Goal: Information Seeking & Learning: Find specific fact

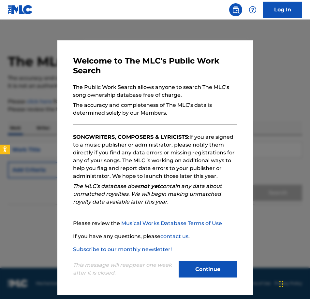
click at [195, 268] on button "Continue" at bounding box center [208, 269] width 59 height 16
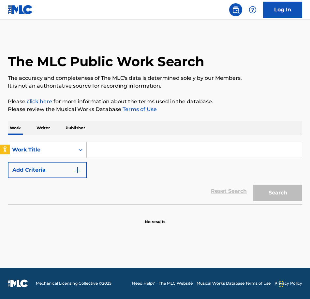
click at [115, 150] on input "Search Form" at bounding box center [194, 150] width 215 height 16
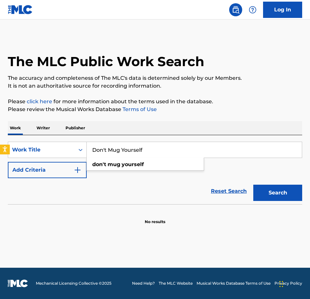
type input "Don't Mug Yourself"
click at [253, 185] on button "Search" at bounding box center [277, 193] width 49 height 16
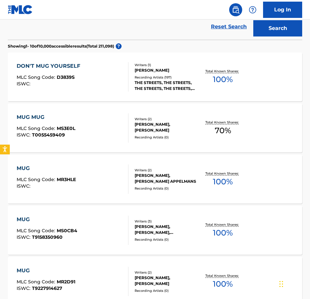
scroll to position [72, 0]
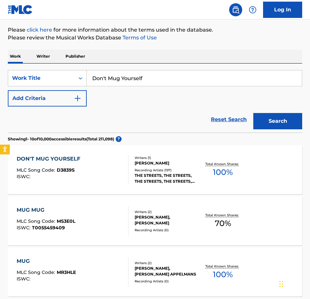
click at [88, 168] on div "DON'T MUG YOURSELF MLC Song Code : D3839S ISWC :" at bounding box center [73, 169] width 112 height 29
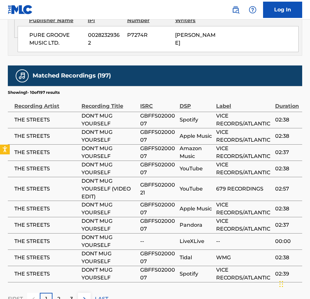
scroll to position [424, 0]
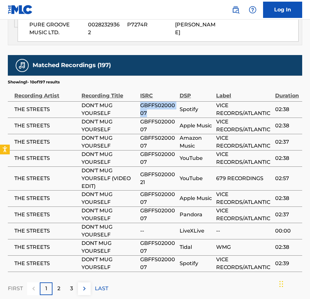
drag, startPoint x: 150, startPoint y: 106, endPoint x: 141, endPoint y: 99, distance: 11.6
click at [141, 102] on span "GBFFS0200007" at bounding box center [158, 110] width 36 height 16
copy span "GBFFS0200007"
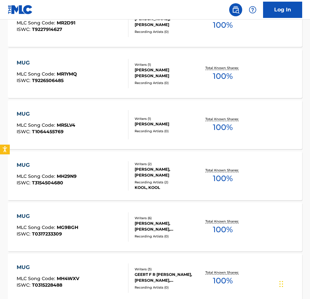
scroll to position [72, 0]
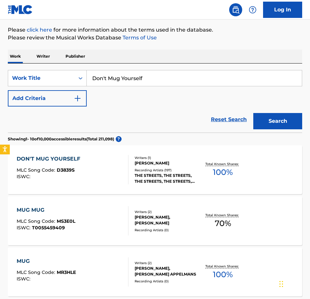
click at [55, 162] on div "DON'T MUG YOURSELF" at bounding box center [50, 159] width 67 height 8
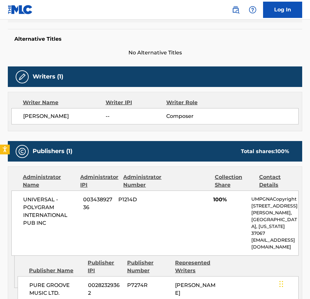
scroll to position [293, 0]
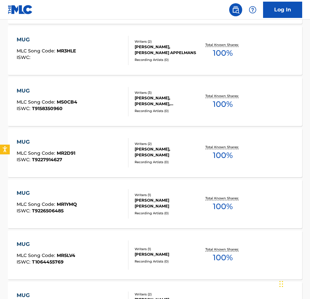
scroll to position [72, 0]
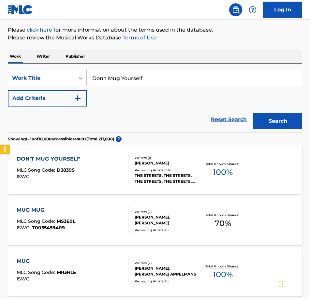
click at [121, 79] on input "Don't Mug Yourself" at bounding box center [194, 78] width 215 height 16
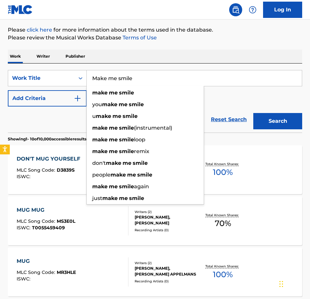
type input "Make me smile"
click at [253, 113] on button "Search" at bounding box center [277, 121] width 49 height 16
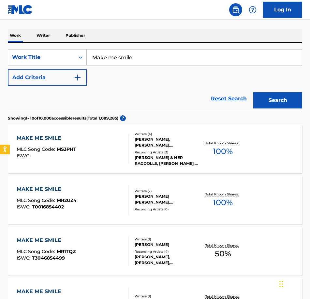
scroll to position [98, 0]
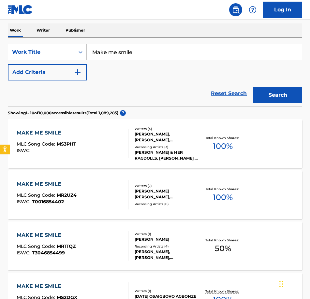
click at [40, 72] on button "Add Criteria" at bounding box center [47, 72] width 79 height 16
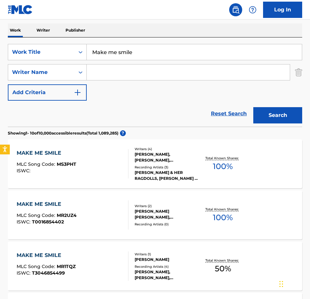
click at [98, 75] on input "Search Form" at bounding box center [188, 73] width 203 height 16
click at [121, 78] on input "Search Form" at bounding box center [188, 73] width 203 height 16
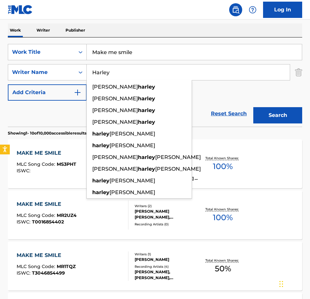
type input "Harley"
click at [253, 107] on button "Search" at bounding box center [277, 115] width 49 height 16
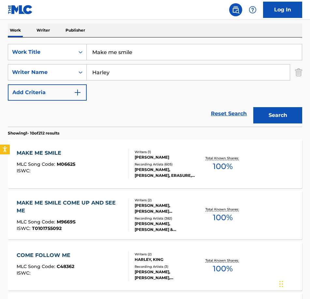
scroll to position [130, 0]
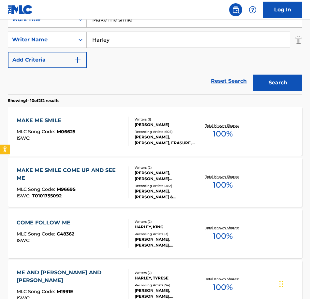
click at [54, 118] on div "MAKE ME SMILE" at bounding box center [46, 121] width 59 height 8
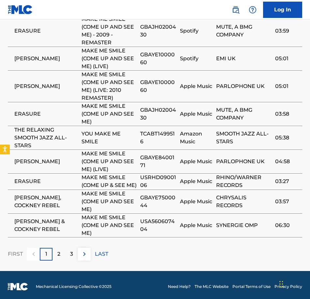
scroll to position [522, 0]
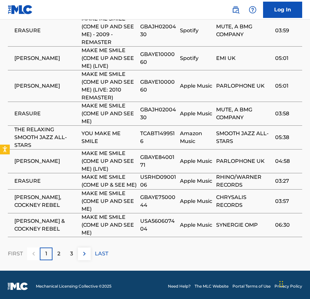
click at [58, 258] on p "2" at bounding box center [58, 254] width 3 height 8
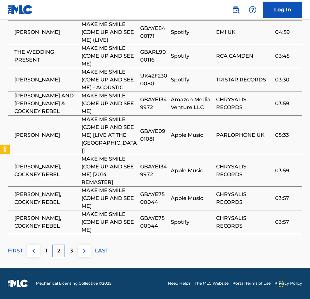
click at [71, 248] on p "3" at bounding box center [71, 251] width 3 height 8
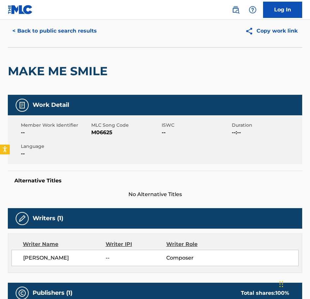
scroll to position [0, 0]
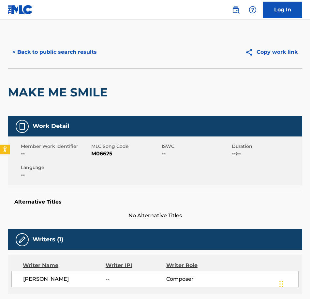
click at [24, 51] on button "< Back to public search results" at bounding box center [55, 52] width 94 height 16
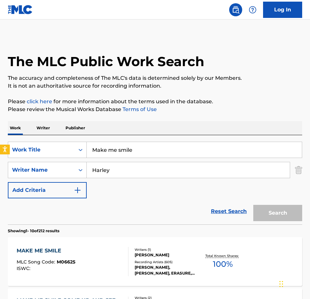
scroll to position [130, 0]
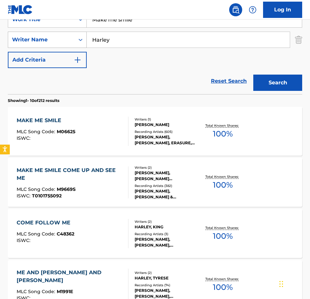
click at [54, 32] on div "Writer Name" at bounding box center [47, 40] width 79 height 16
click at [103, 79] on div "Reset Search Search" at bounding box center [155, 81] width 294 height 26
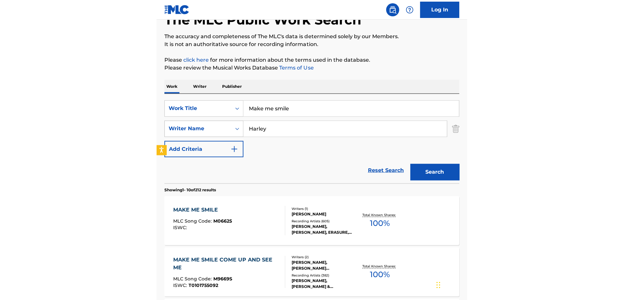
scroll to position [33, 0]
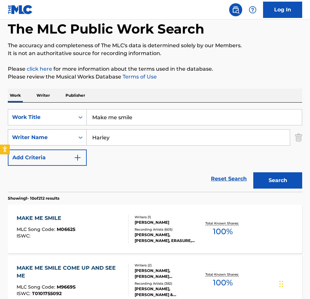
click at [55, 137] on div "Writer Name" at bounding box center [41, 138] width 59 height 8
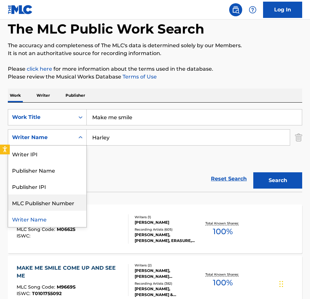
click at [115, 173] on div "Reset Search Search" at bounding box center [155, 179] width 294 height 26
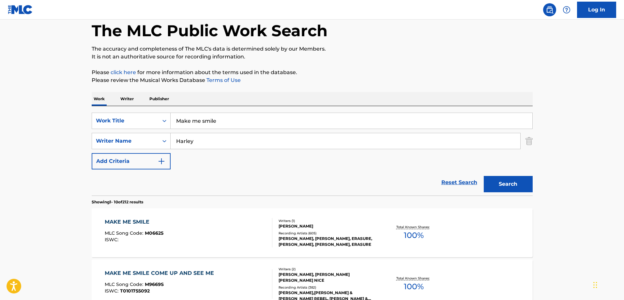
scroll to position [163, 0]
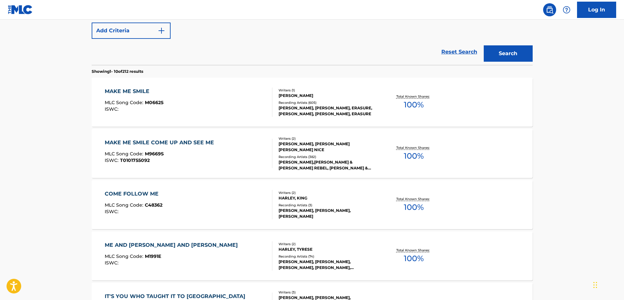
click at [125, 88] on div "MAKE ME SMILE" at bounding box center [134, 91] width 59 height 8
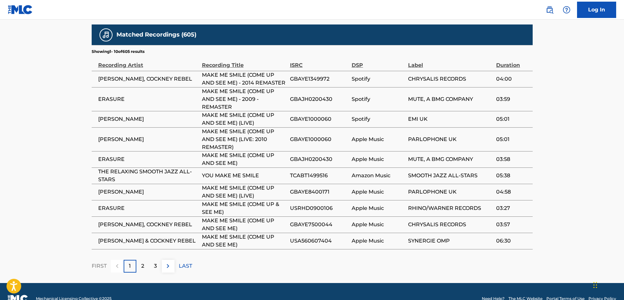
scroll to position [424, 0]
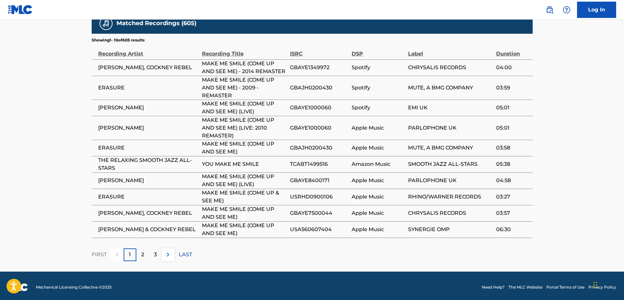
click at [143, 251] on p "2" at bounding box center [142, 254] width 3 height 8
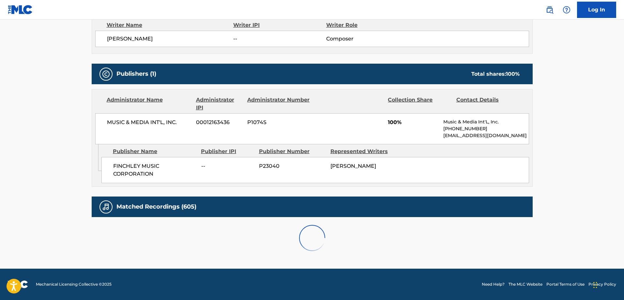
scroll to position [419, 0]
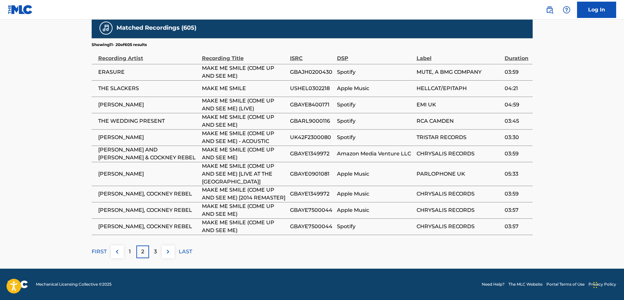
click at [155, 250] on p "3" at bounding box center [155, 251] width 3 height 8
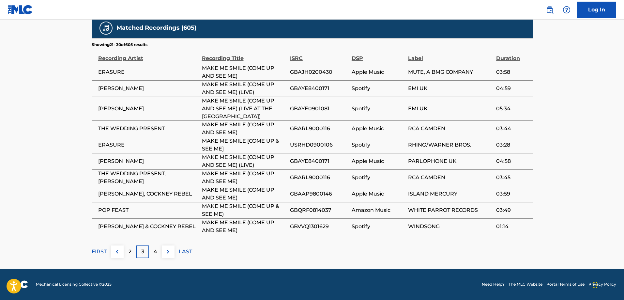
click at [156, 251] on p "4" at bounding box center [156, 251] width 4 height 8
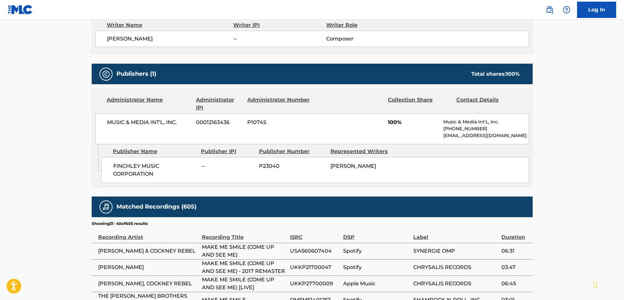
scroll to position [412, 0]
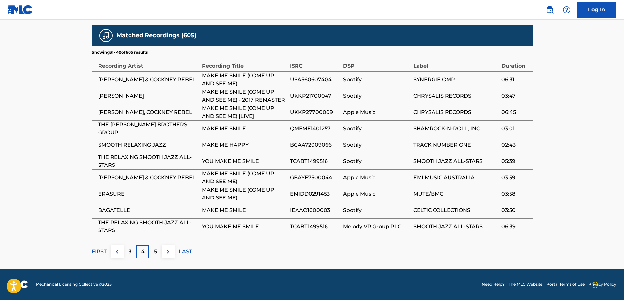
click at [156, 251] on p "5" at bounding box center [155, 251] width 3 height 8
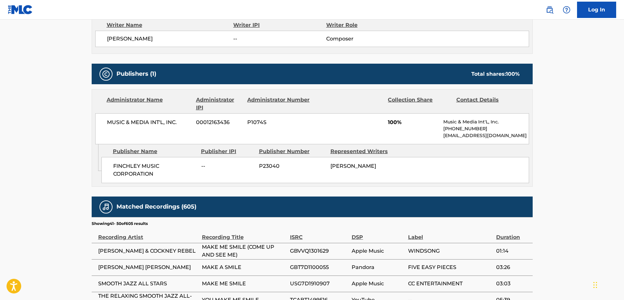
scroll to position [419, 0]
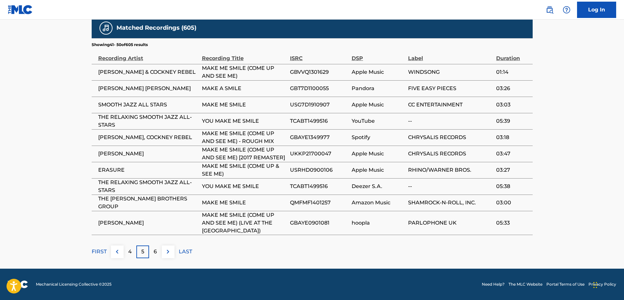
click at [156, 251] on p "6" at bounding box center [155, 251] width 3 height 8
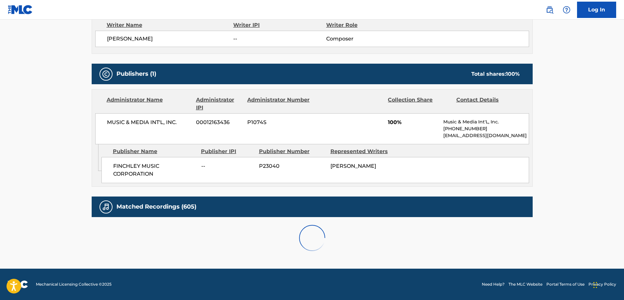
scroll to position [424, 0]
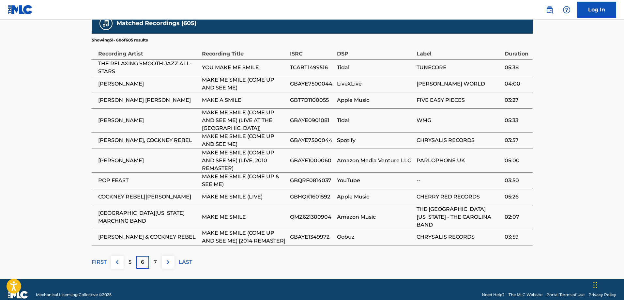
click at [159, 263] on div "7" at bounding box center [155, 262] width 13 height 13
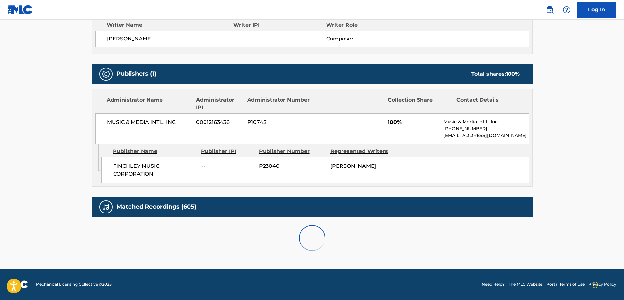
scroll to position [419, 0]
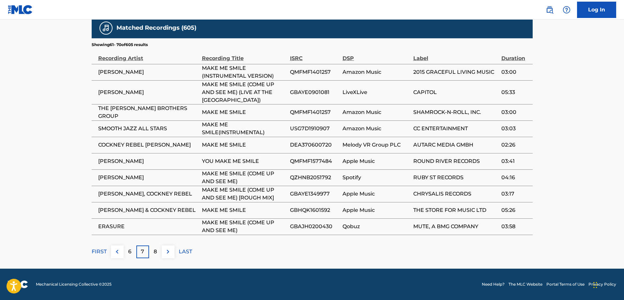
click at [156, 257] on div "8" at bounding box center [155, 251] width 13 height 13
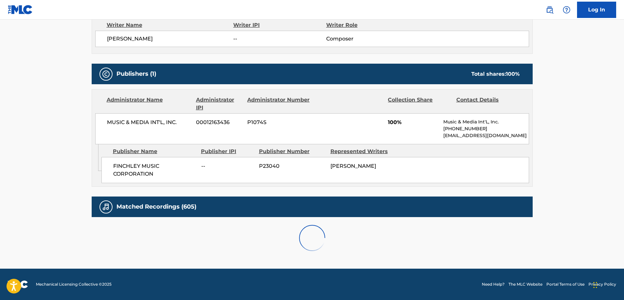
scroll to position [412, 0]
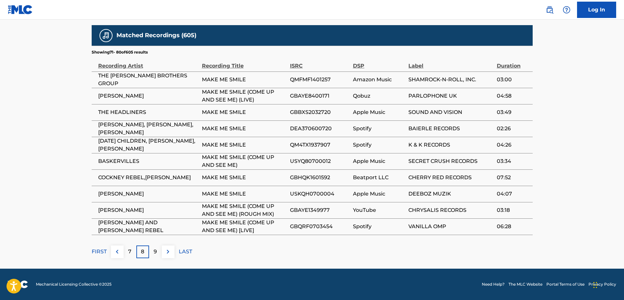
click at [156, 256] on div "9" at bounding box center [155, 251] width 13 height 13
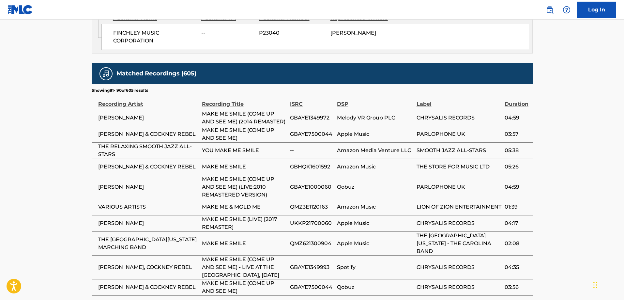
scroll to position [442, 0]
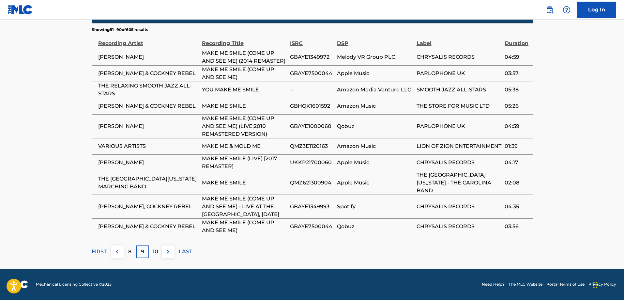
click at [155, 250] on p "10" at bounding box center [156, 251] width 6 height 8
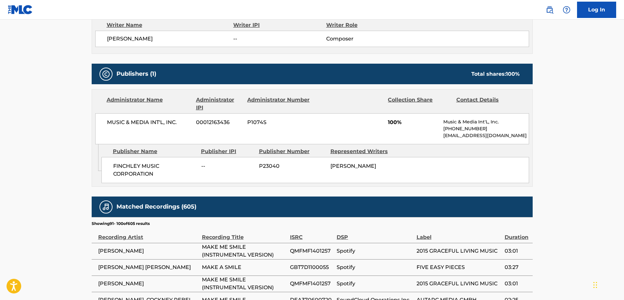
scroll to position [412, 0]
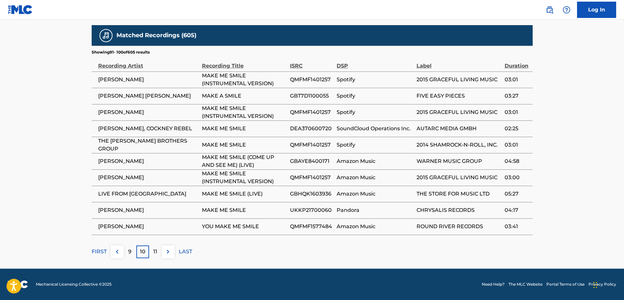
click at [155, 250] on p "11" at bounding box center [155, 251] width 4 height 8
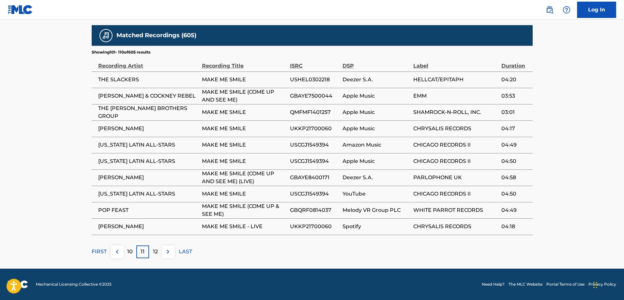
click at [155, 250] on p "12" at bounding box center [155, 251] width 5 height 8
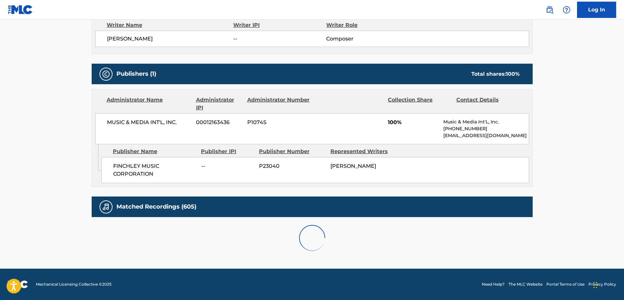
scroll to position [419, 0]
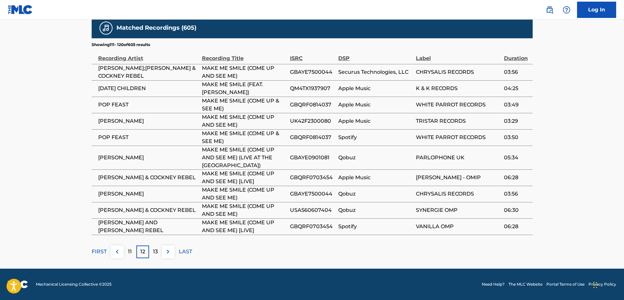
click at [155, 250] on p "13" at bounding box center [155, 251] width 5 height 8
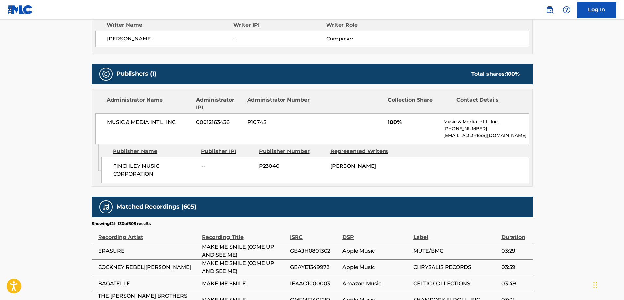
scroll to position [427, 0]
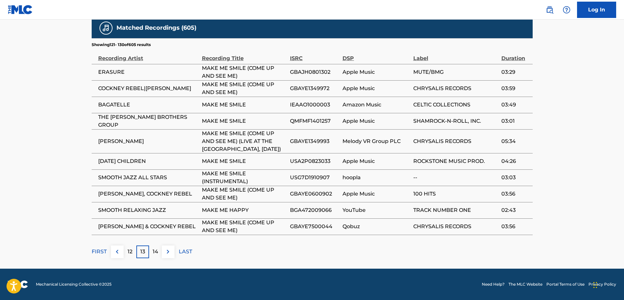
click at [155, 250] on p "14" at bounding box center [156, 251] width 6 height 8
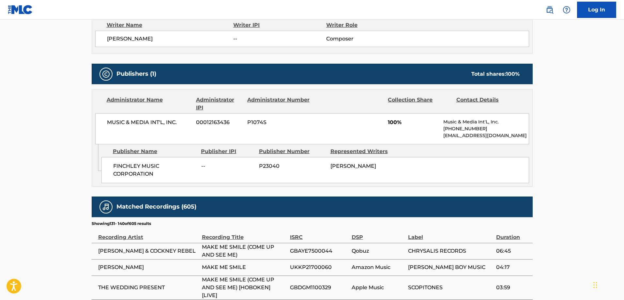
scroll to position [435, 0]
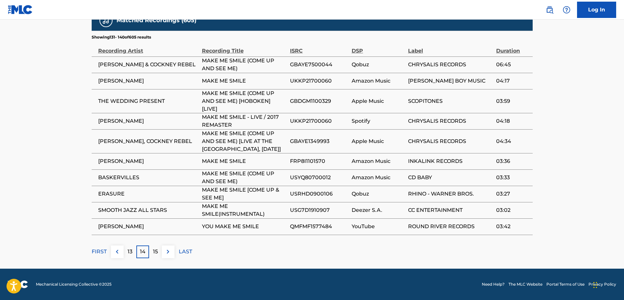
click at [155, 250] on p "15" at bounding box center [155, 251] width 5 height 8
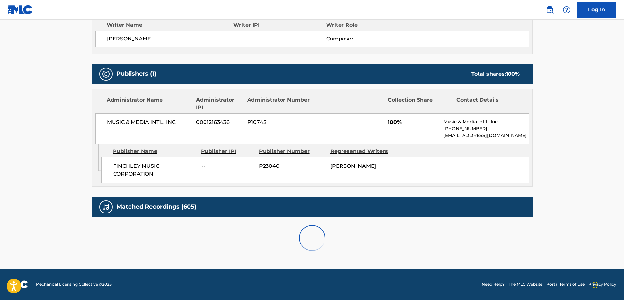
scroll to position [412, 0]
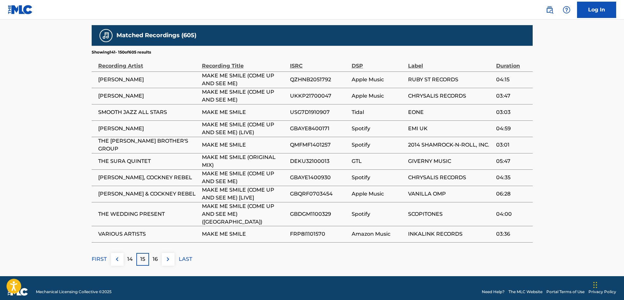
click at [155, 255] on p "16" at bounding box center [155, 259] width 5 height 8
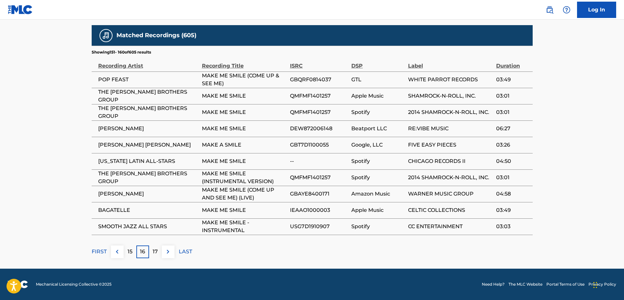
click at [155, 250] on p "17" at bounding box center [155, 251] width 5 height 8
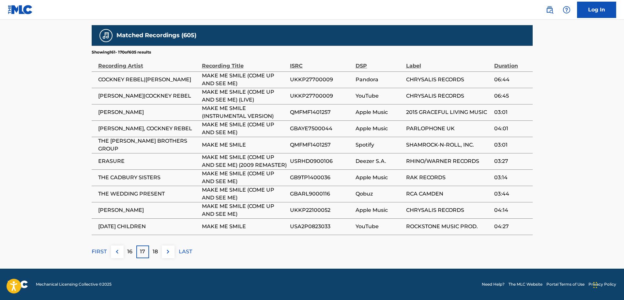
click at [155, 250] on p "18" at bounding box center [155, 251] width 5 height 8
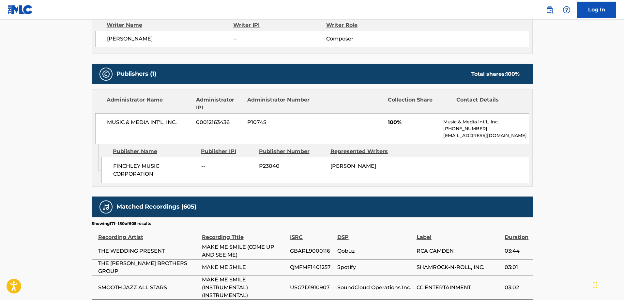
scroll to position [419, 0]
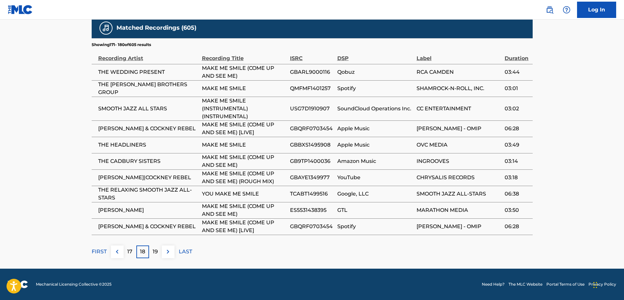
click at [155, 250] on p "19" at bounding box center [155, 251] width 5 height 8
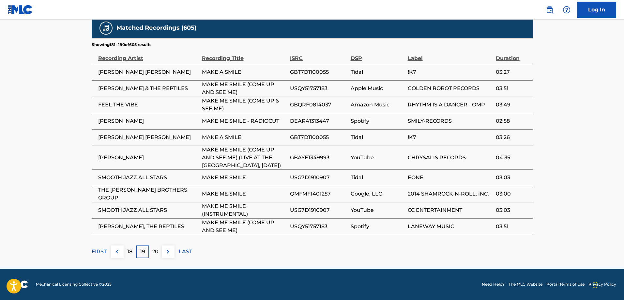
click at [155, 250] on p "20" at bounding box center [155, 251] width 7 height 8
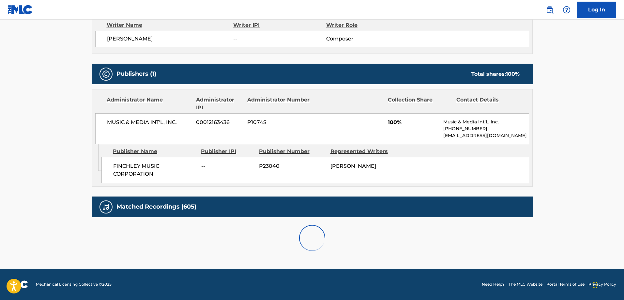
scroll to position [412, 0]
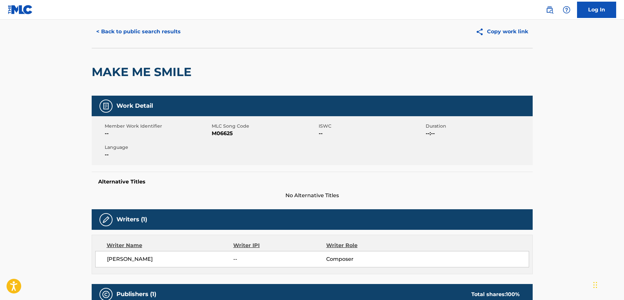
click at [116, 34] on button "< Back to public search results" at bounding box center [139, 31] width 94 height 16
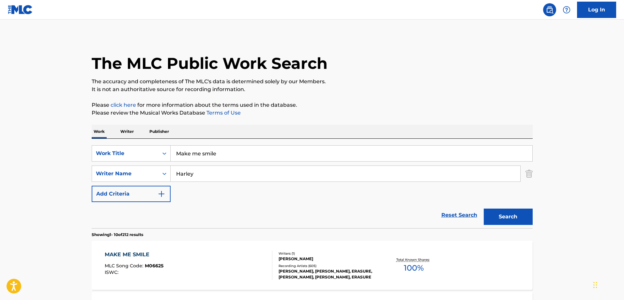
click at [179, 154] on input "Make me smile" at bounding box center [351, 153] width 362 height 16
type input "l"
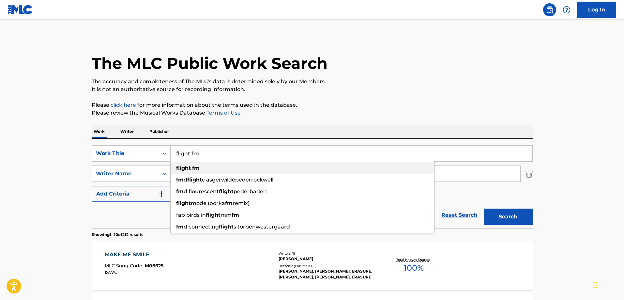
type input "flight fm"
click at [185, 170] on strong "flight" at bounding box center [183, 168] width 15 height 6
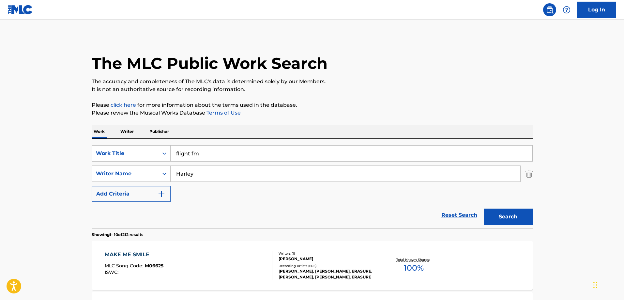
click at [214, 180] on input "Harley" at bounding box center [344, 174] width 349 height 16
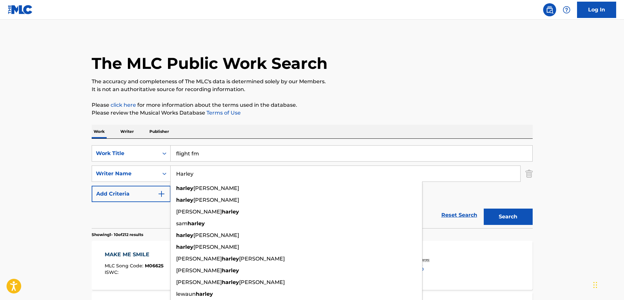
click at [214, 180] on input "Harley" at bounding box center [344, 174] width 349 height 16
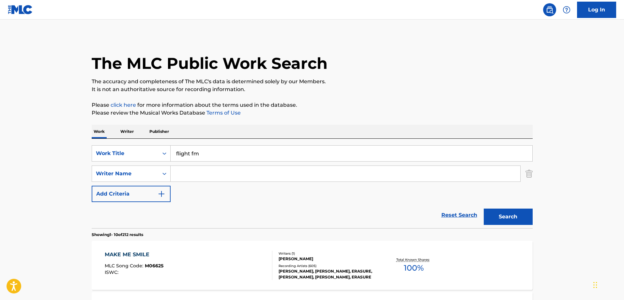
click at [310, 218] on button "Search" at bounding box center [507, 216] width 49 height 16
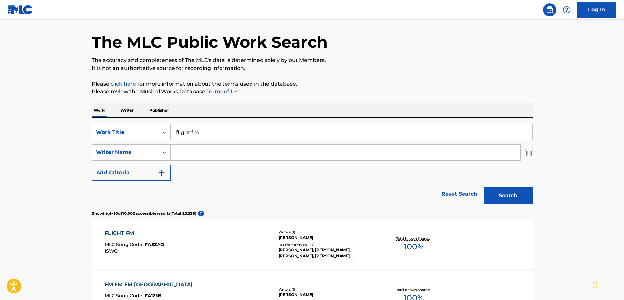
scroll to position [98, 0]
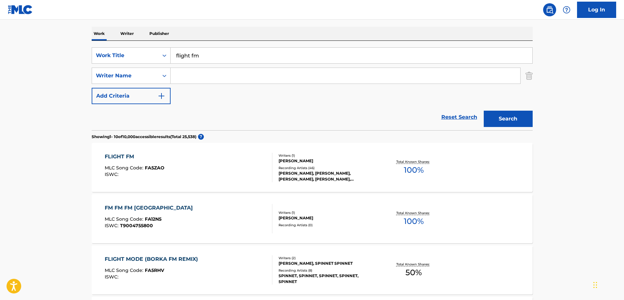
click at [130, 158] on div "FLIGHT FM" at bounding box center [135, 157] width 60 height 8
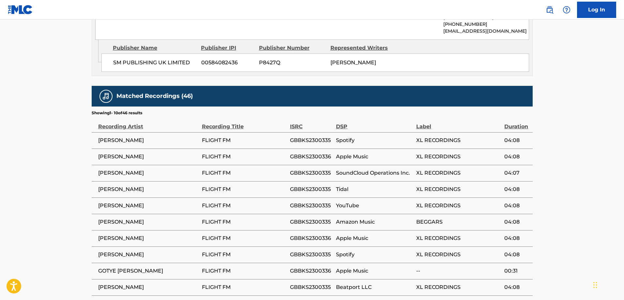
scroll to position [391, 0]
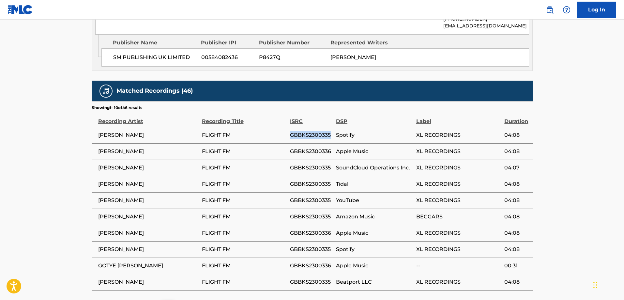
drag, startPoint x: 331, startPoint y: 122, endPoint x: 279, endPoint y: 121, distance: 51.2
click at [279, 127] on tr "JOY ORBISON FLIGHT FM GBBKS2300335 Spotify XL RECORDINGS 04:08" at bounding box center [312, 135] width 441 height 16
click at [302, 180] on span "GBBKS2300335" at bounding box center [311, 184] width 43 height 8
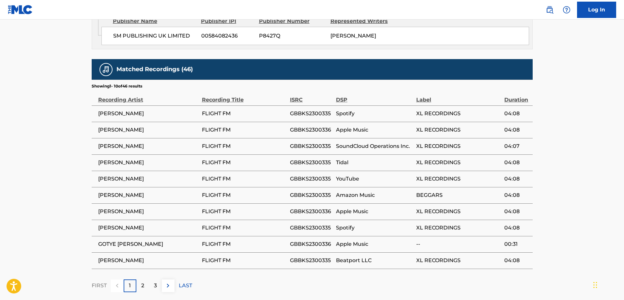
scroll to position [424, 0]
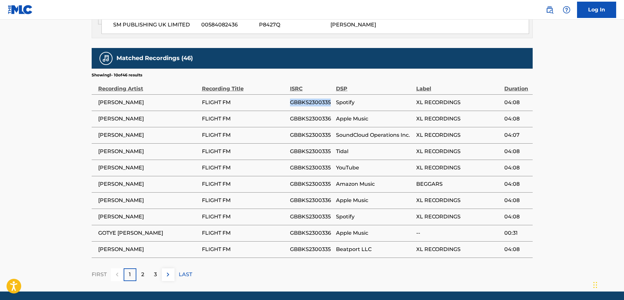
drag, startPoint x: 332, startPoint y: 85, endPoint x: 287, endPoint y: 85, distance: 44.7
click at [287, 94] on tr "JOY ORBISON FLIGHT FM GBBKS2300335 Spotify XL RECORDINGS 04:08" at bounding box center [312, 102] width 441 height 16
copy tr "GBBKS2300335"
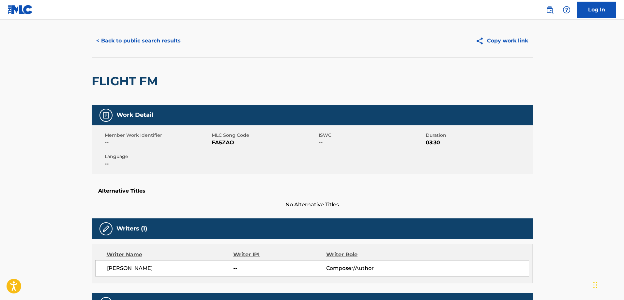
scroll to position [0, 0]
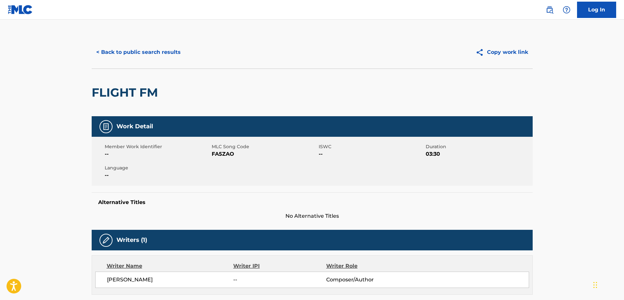
click at [106, 53] on button "< Back to public search results" at bounding box center [139, 52] width 94 height 16
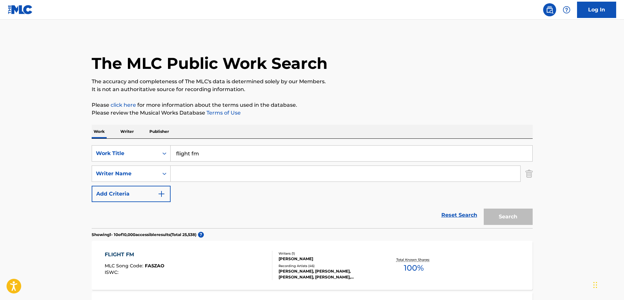
scroll to position [98, 0]
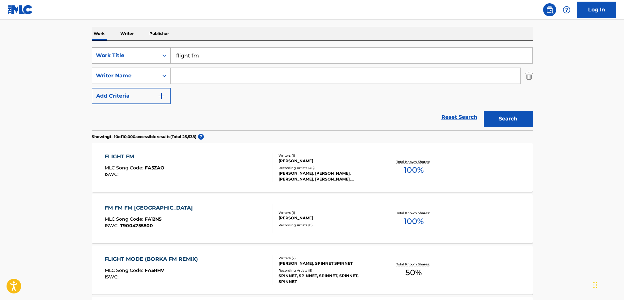
drag, startPoint x: 197, startPoint y: 55, endPoint x: 128, endPoint y: 59, distance: 68.2
click at [128, 59] on div "SearchWithCriteria1c7c00a6-b264-401d-abbd-7798cfeb1e16 Work Title flight fm" at bounding box center [312, 55] width 441 height 16
type input "Italo Disco maelstrom remix"
click at [310, 111] on button "Search" at bounding box center [507, 119] width 49 height 16
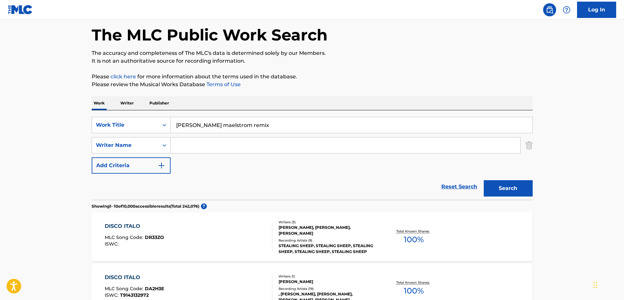
scroll to position [0, 0]
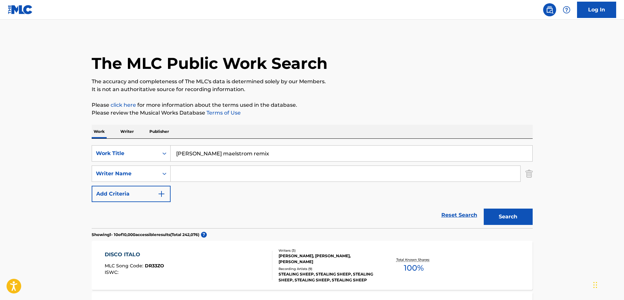
click at [200, 173] on input "Search Form" at bounding box center [344, 174] width 349 height 16
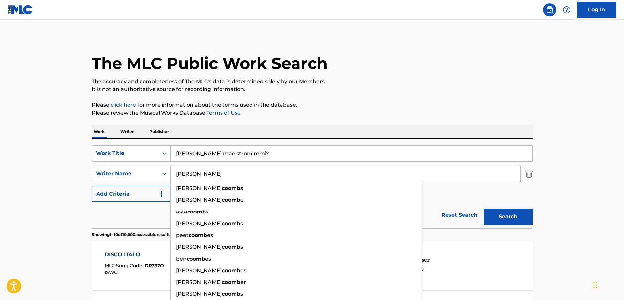
type input "Coombs"
click at [310, 208] on button "Search" at bounding box center [507, 216] width 49 height 16
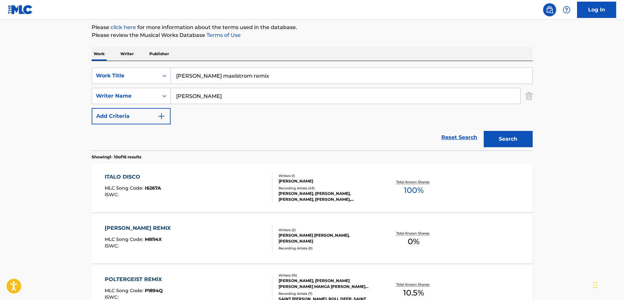
scroll to position [130, 0]
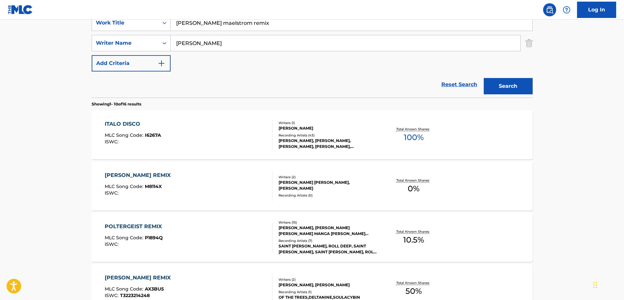
click at [127, 123] on div "ITALO DISCO" at bounding box center [133, 124] width 56 height 8
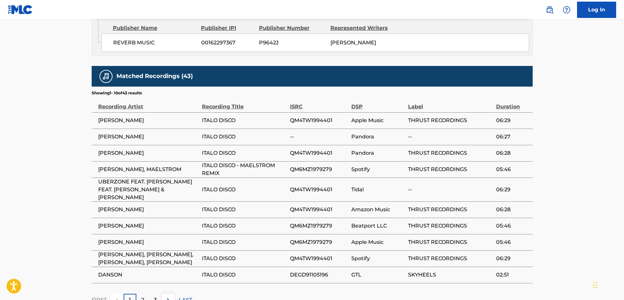
scroll to position [359, 0]
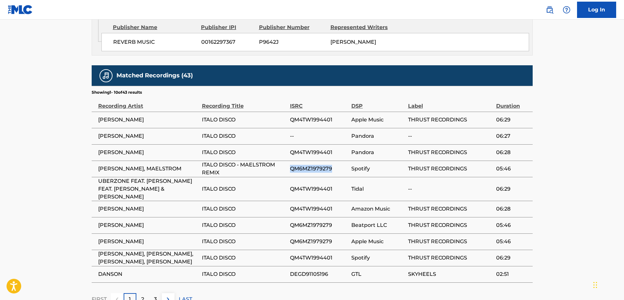
drag, startPoint x: 337, startPoint y: 170, endPoint x: 287, endPoint y: 170, distance: 49.9
click at [287, 170] on tr "LEE COOMBS, MAELSTROM ITALO DISCO - MAELSTROM REMIX QM6MZ1979279 Spotify THRUST…" at bounding box center [312, 168] width 441 height 16
copy tr "QM6MZ1979279"
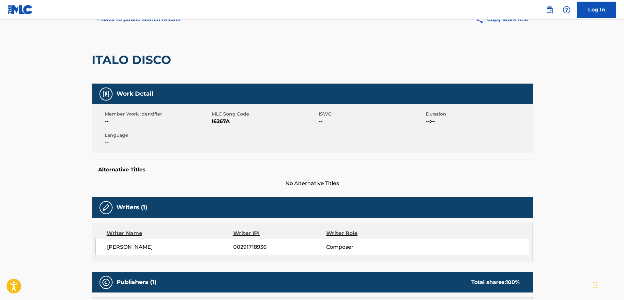
scroll to position [0, 0]
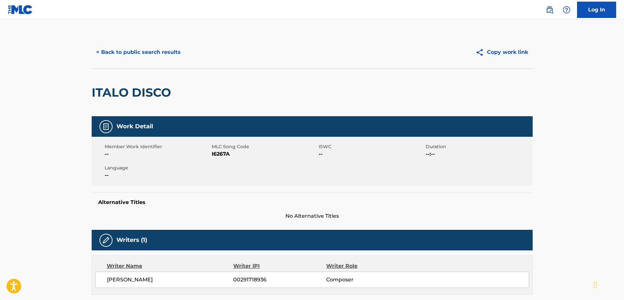
click at [102, 52] on button "< Back to public search results" at bounding box center [139, 52] width 94 height 16
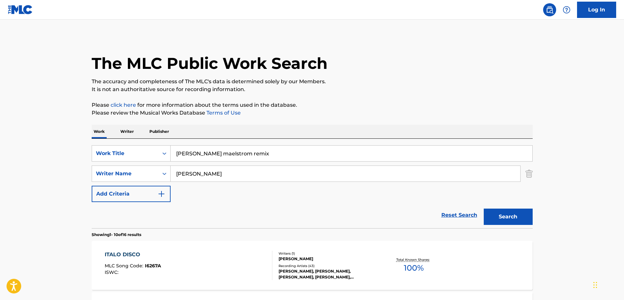
click at [207, 150] on input "Italo Disco maelstrom remix" at bounding box center [351, 153] width 362 height 16
type input "the party we could have"
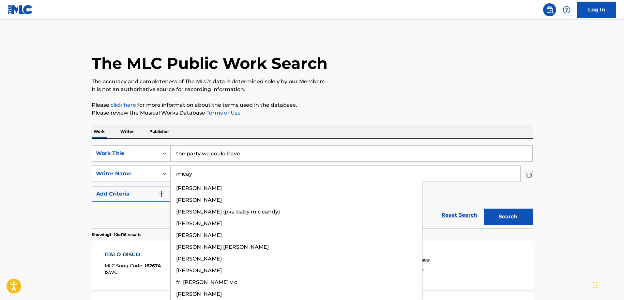
type input "micay"
click at [310, 208] on button "Search" at bounding box center [507, 216] width 49 height 16
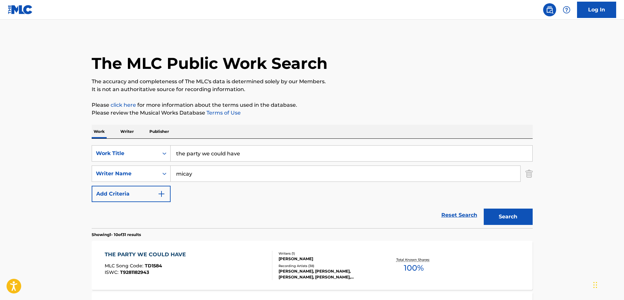
scroll to position [98, 0]
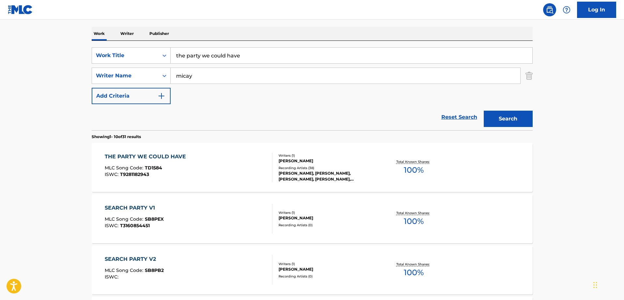
click at [176, 153] on div "THE PARTY WE COULD HAVE" at bounding box center [147, 157] width 84 height 8
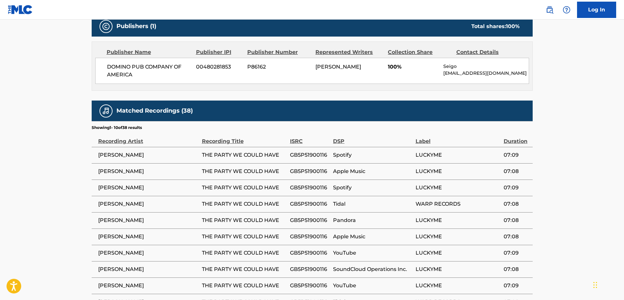
scroll to position [326, 0]
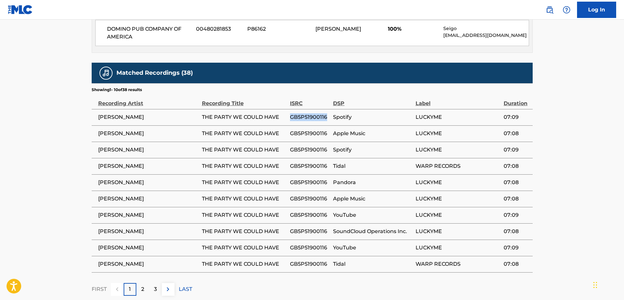
drag, startPoint x: 329, startPoint y: 117, endPoint x: 291, endPoint y: 116, distance: 38.2
click at [291, 116] on span "GB5P51900116" at bounding box center [310, 117] width 40 height 8
copy span "GB5P51900116"
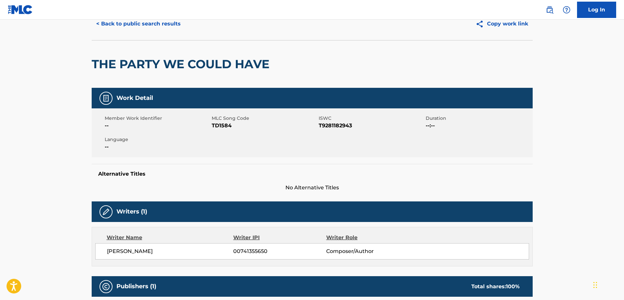
scroll to position [0, 0]
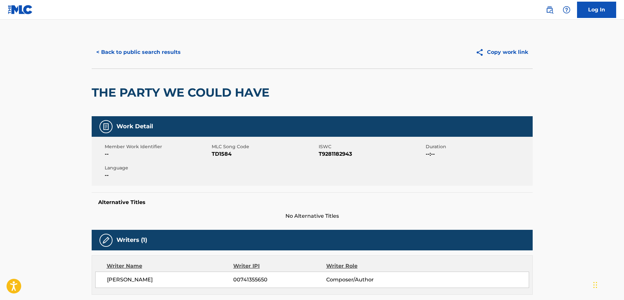
click at [96, 52] on button "< Back to public search results" at bounding box center [139, 52] width 94 height 16
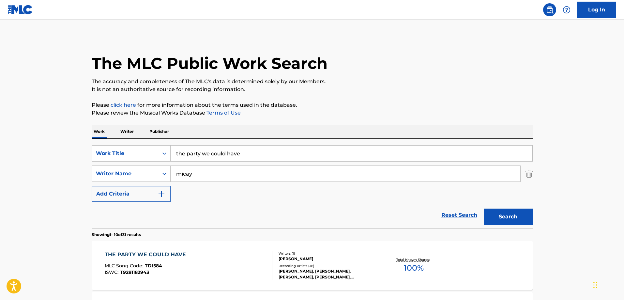
click at [234, 155] on input "the party we could have" at bounding box center [351, 153] width 362 height 16
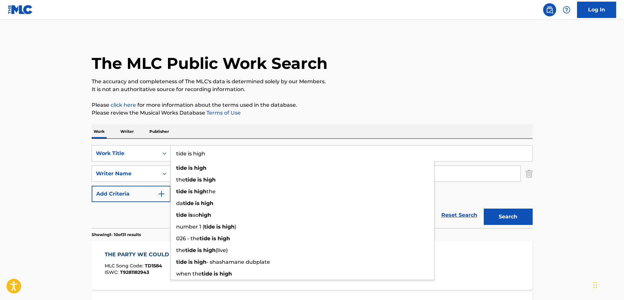
type input "tide is high"
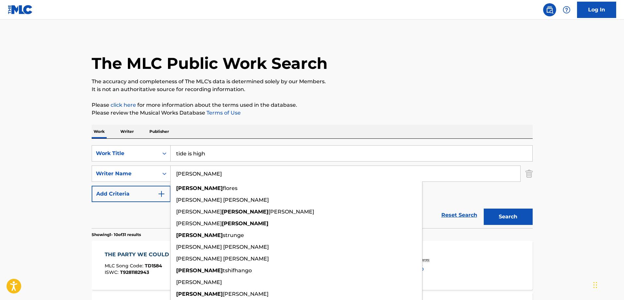
click at [310, 208] on button "Search" at bounding box center [507, 216] width 49 height 16
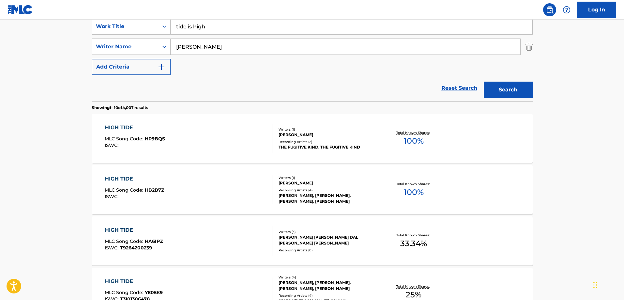
scroll to position [130, 0]
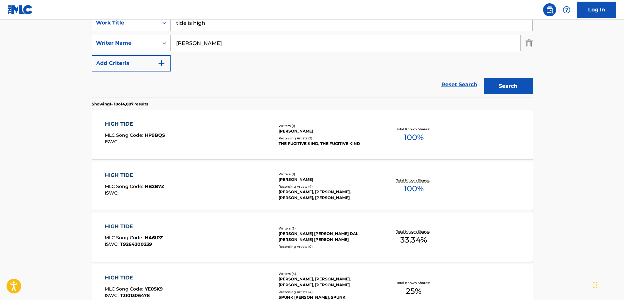
drag, startPoint x: 205, startPoint y: 43, endPoint x: 66, endPoint y: 41, distance: 138.9
click at [66, 41] on main "The MLC Public Work Search The accuracy and completeness of The MLC's data is d…" at bounding box center [312, 272] width 624 height 767
type input "holt"
click at [310, 78] on button "Search" at bounding box center [507, 86] width 49 height 16
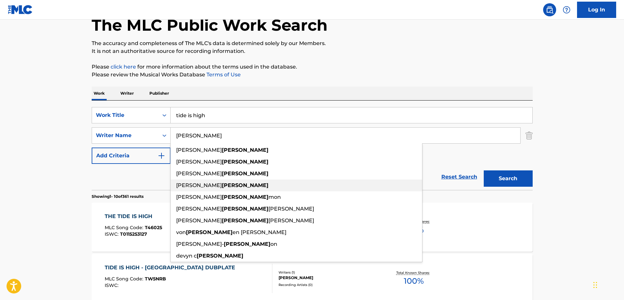
scroll to position [70, 0]
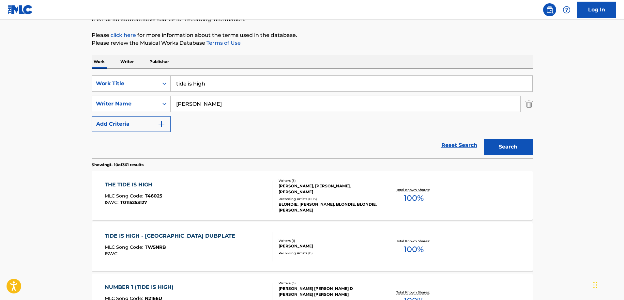
click at [136, 182] on div "THE TIDE IS HIGH" at bounding box center [133, 185] width 57 height 8
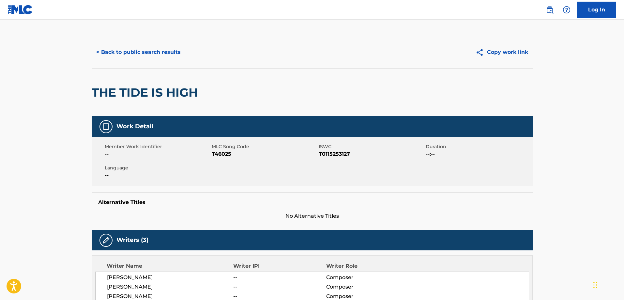
click at [288, 48] on div "< Back to public search results" at bounding box center [202, 52] width 220 height 16
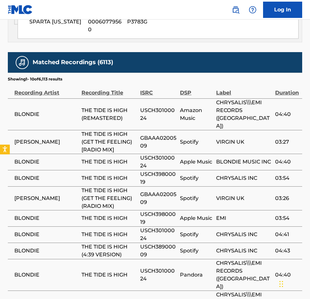
scroll to position [456, 0]
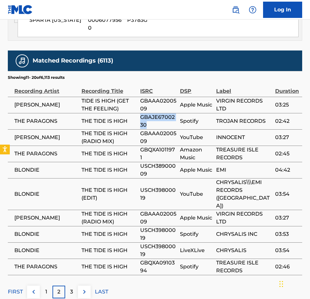
drag, startPoint x: 153, startPoint y: 111, endPoint x: 140, endPoint y: 102, distance: 15.9
click at [140, 113] on span "GBAJE6700230" at bounding box center [158, 121] width 37 height 16
copy span "GBAJE6700230"
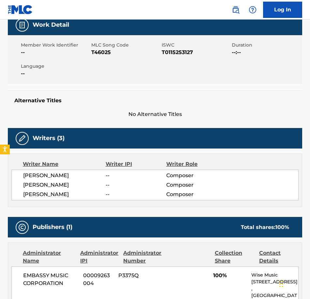
scroll to position [0, 0]
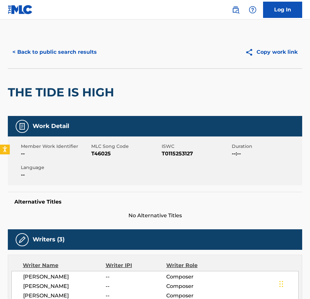
click at [19, 53] on button "< Back to public search results" at bounding box center [55, 52] width 94 height 16
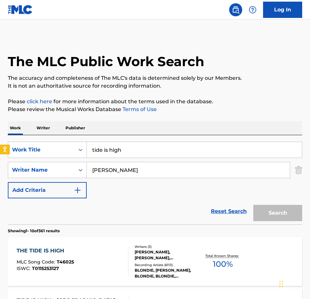
scroll to position [70, 0]
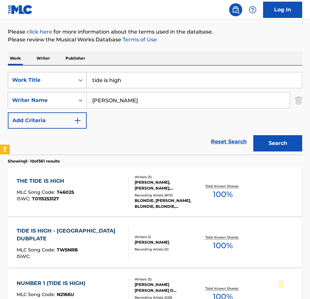
drag, startPoint x: 123, startPoint y: 79, endPoint x: 62, endPoint y: 79, distance: 60.6
click at [62, 79] on div "SearchWithCriteria1c7c00a6-b264-401d-abbd-7798cfeb1e16 Work Title tide is high" at bounding box center [155, 80] width 294 height 16
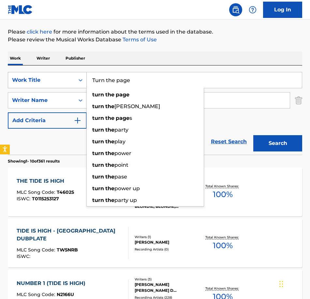
type input "Turn the page"
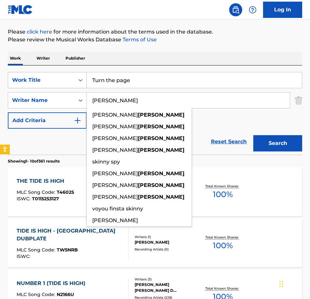
type input "Skinner"
click at [253, 135] on button "Search" at bounding box center [277, 143] width 49 height 16
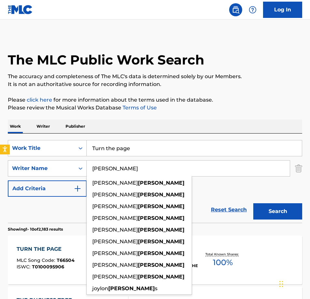
scroll to position [99, 0]
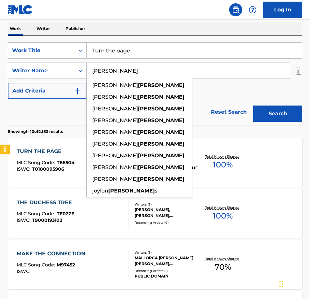
click at [43, 208] on div "THE DUCHESS TREE MLC Song Code : TE02ZE ISWC : T9000193102" at bounding box center [46, 213] width 59 height 29
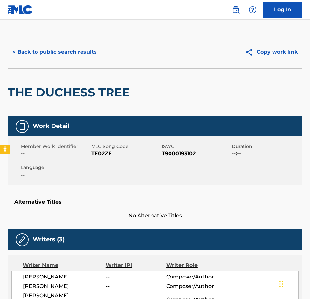
scroll to position [99, 0]
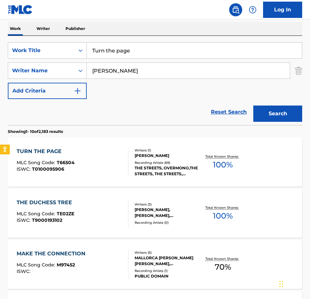
click at [31, 150] on div "TURN THE PAGE" at bounding box center [46, 152] width 58 height 8
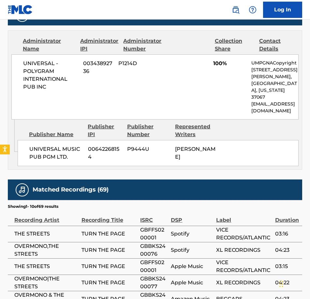
scroll to position [391, 0]
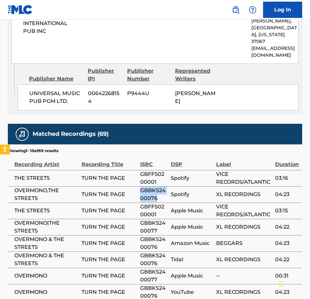
drag, startPoint x: 154, startPoint y: 193, endPoint x: 141, endPoint y: 184, distance: 15.5
click at [141, 187] on span "GBBKS2400076" at bounding box center [153, 195] width 27 height 16
copy span "GBBKS2400076"
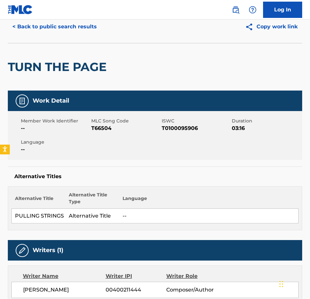
scroll to position [0, 0]
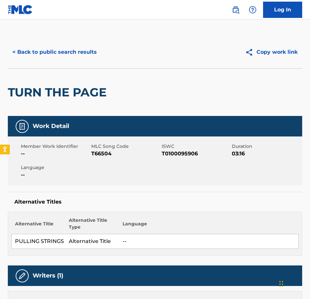
drag, startPoint x: 1, startPoint y: 50, endPoint x: 7, endPoint y: 51, distance: 6.9
click at [9, 51] on button "< Back to public search results" at bounding box center [55, 52] width 94 height 16
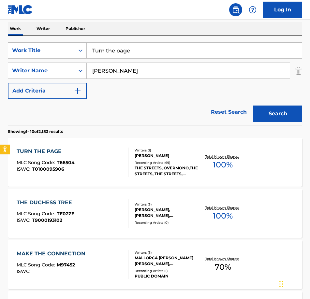
drag, startPoint x: 78, startPoint y: 52, endPoint x: 0, endPoint y: 53, distance: 78.2
click at [0, 53] on html "Accessibility Screen-Reader Guide, Feedback, and Issue Reporting | New window C…" at bounding box center [155, 50] width 310 height 299
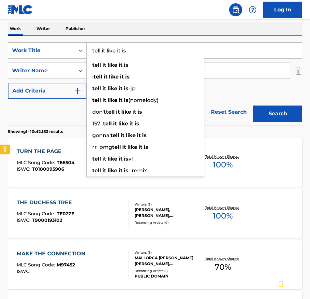
type input "tell it like it is"
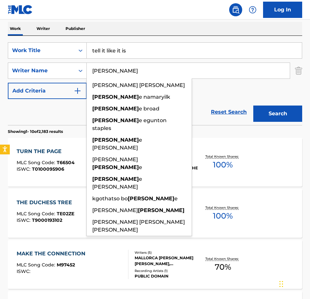
click at [253, 106] on button "Search" at bounding box center [277, 114] width 49 height 16
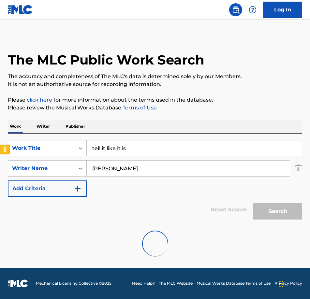
scroll to position [2, 0]
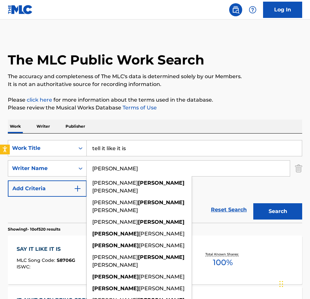
click at [39, 213] on div "Reset Search Search" at bounding box center [155, 210] width 294 height 26
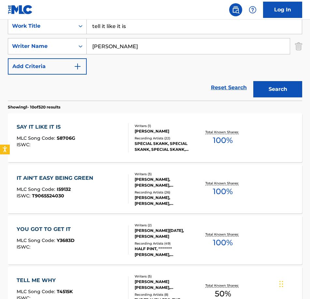
scroll to position [67, 0]
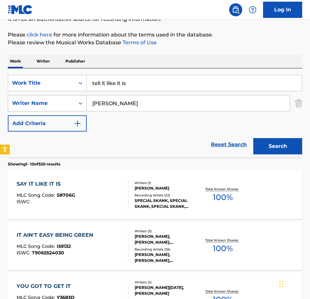
drag, startPoint x: 124, startPoint y: 106, endPoint x: 44, endPoint y: 108, distance: 79.9
click at [44, 108] on div "SearchWithCriteria0d9ebd5a-9642-4b50-9547-7b996468a795 Writer Name neville" at bounding box center [155, 103] width 294 height 16
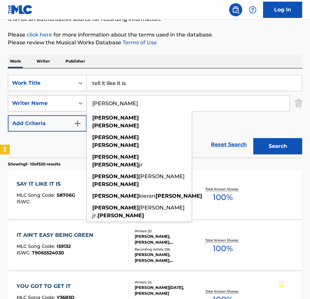
type input "Aaron Neville"
click at [253, 138] on button "Search" at bounding box center [277, 146] width 49 height 16
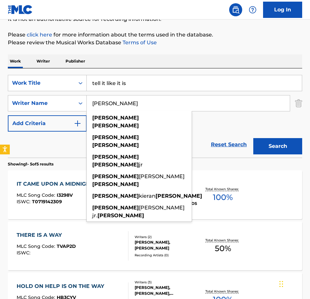
click at [209, 123] on div "SearchWithCriteria1c7c00a6-b264-401d-abbd-7798cfeb1e16 Work Title tell it like …" at bounding box center [155, 103] width 294 height 57
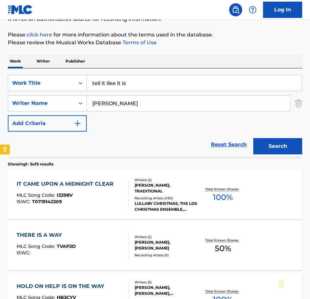
click at [68, 127] on button "Add Criteria" at bounding box center [47, 123] width 79 height 16
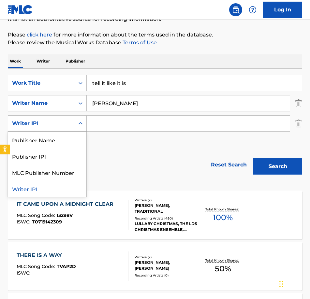
click at [45, 121] on div "Writer IPI" at bounding box center [41, 124] width 59 height 8
click at [44, 139] on div "Publisher Name" at bounding box center [47, 140] width 78 height 16
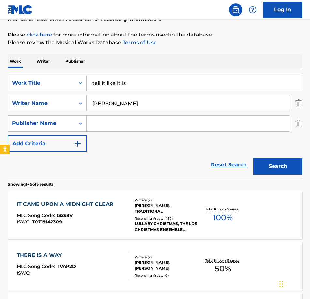
click at [115, 118] on input "Search Form" at bounding box center [188, 124] width 203 height 16
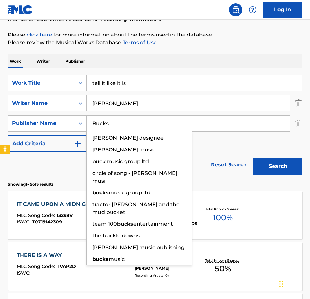
type input "Bucks"
click at [253, 158] on button "Search" at bounding box center [277, 166] width 49 height 16
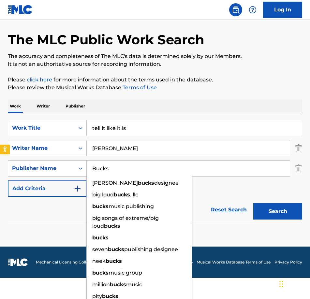
click at [65, 216] on form "SearchWithCriteria1c7c00a6-b264-401d-abbd-7798cfeb1e16 Work Title tell it like …" at bounding box center [155, 171] width 294 height 103
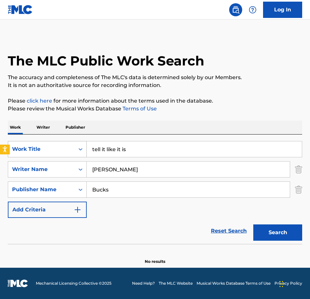
drag, startPoint x: 138, startPoint y: 147, endPoint x: 79, endPoint y: 151, distance: 59.1
click at [82, 149] on div "SearchWithCriteria1c7c00a6-b264-401d-abbd-7798cfeb1e16 Work Title tell it like …" at bounding box center [155, 149] width 294 height 16
drag, startPoint x: 97, startPoint y: 170, endPoint x: 56, endPoint y: 168, distance: 41.1
click at [56, 168] on div "SearchWithCriteria0d9ebd5a-9642-4b50-9547-7b996468a795 Writer Name Aaron Neville" at bounding box center [155, 169] width 294 height 16
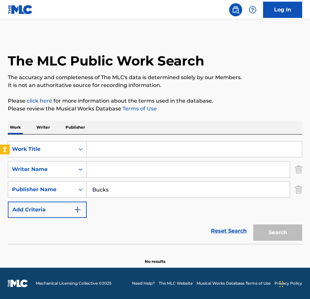
click at [91, 147] on input "Search Form" at bounding box center [194, 149] width 215 height 16
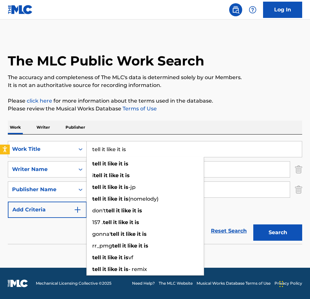
click at [253, 225] on button "Search" at bounding box center [277, 233] width 49 height 16
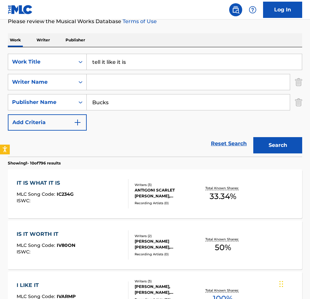
scroll to position [0, 0]
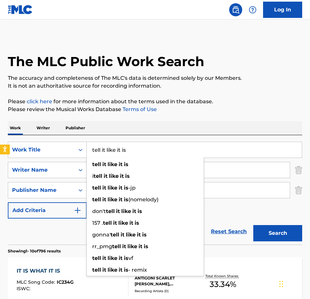
click at [145, 145] on input "tell it like it is" at bounding box center [194, 150] width 215 height 16
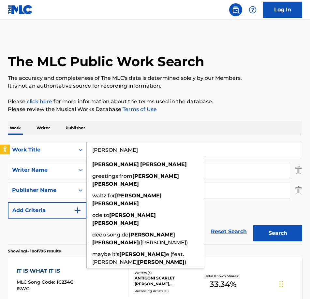
click at [145, 145] on input "Tim Buckley" at bounding box center [194, 150] width 215 height 16
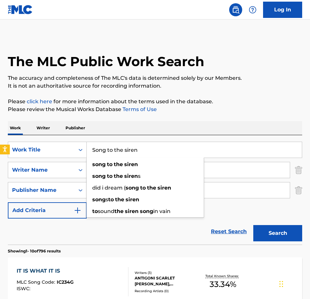
type input "Song to the siren"
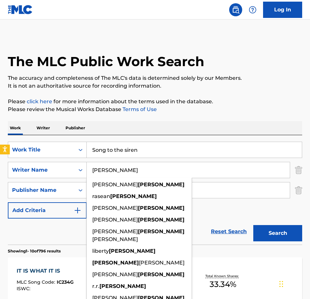
type input "bennett"
click at [244, 198] on input "Bucks" at bounding box center [188, 191] width 203 height 16
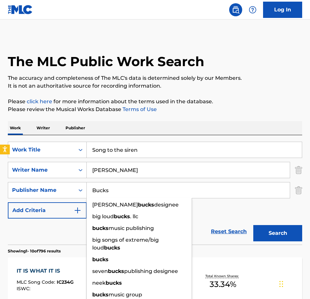
click at [245, 193] on input "Bucks" at bounding box center [188, 191] width 203 height 16
drag, startPoint x: 245, startPoint y: 193, endPoint x: 257, endPoint y: 205, distance: 17.1
click at [245, 192] on input "Bucks" at bounding box center [188, 191] width 203 height 16
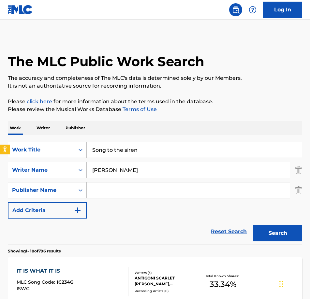
click at [265, 229] on button "Search" at bounding box center [277, 233] width 49 height 16
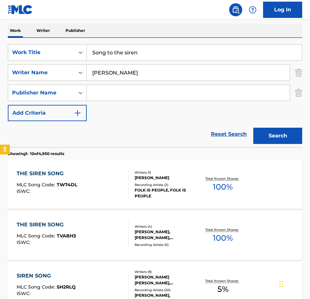
scroll to position [33, 0]
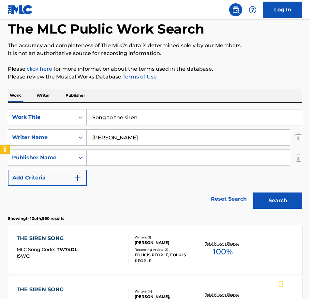
click at [105, 139] on input "bennett" at bounding box center [188, 138] width 203 height 16
type input "beckett"
click at [253, 193] on button "Search" at bounding box center [277, 201] width 49 height 16
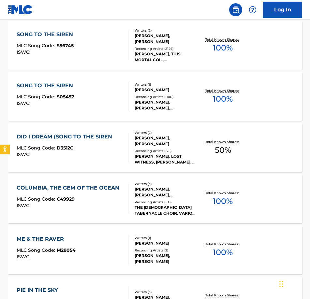
scroll to position [163, 0]
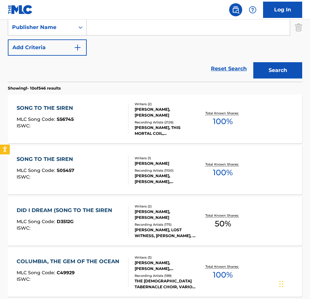
click at [49, 108] on div "SONG TO THE SIREN" at bounding box center [47, 108] width 60 height 8
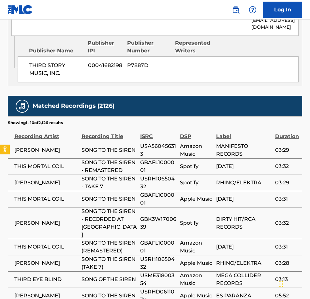
scroll to position [456, 0]
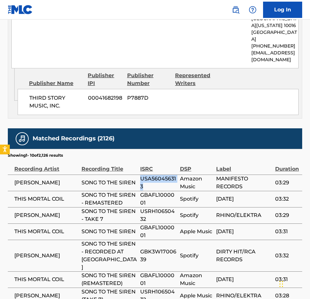
drag, startPoint x: 149, startPoint y: 158, endPoint x: 141, endPoint y: 152, distance: 9.7
click at [141, 175] on span "USA560456313" at bounding box center [158, 183] width 36 height 16
copy span "USA560456313"
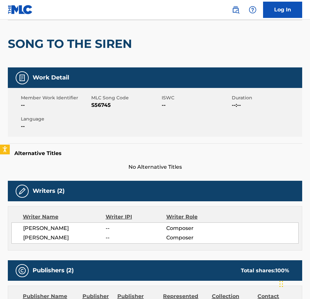
scroll to position [0, 0]
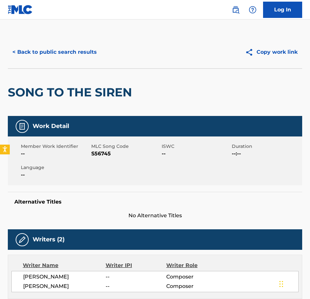
click at [19, 53] on button "< Back to public search results" at bounding box center [55, 52] width 94 height 16
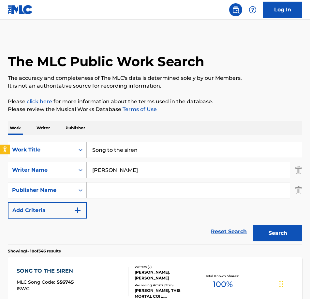
click at [122, 150] on input "Song to the siren" at bounding box center [194, 150] width 215 height 16
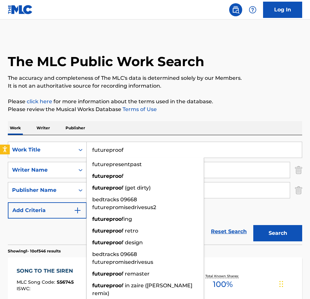
type input "futureproof"
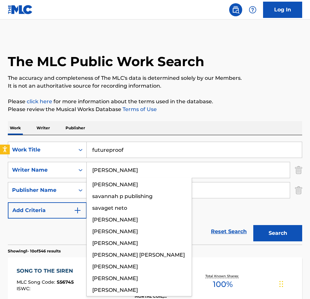
type input "savale"
click at [253, 225] on button "Search" at bounding box center [277, 233] width 49 height 16
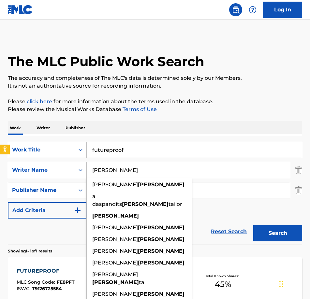
click at [202, 218] on div "SearchWithCriteria1c7c00a6-b264-401d-abbd-7798cfeb1e16 Work Title futureproof S…" at bounding box center [155, 180] width 294 height 77
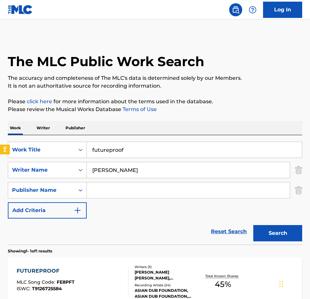
click at [48, 267] on div "FUTUREPROOF MLC Song Code : FE8PFT ISWC : T9126725584 Writers ( 3 ) STEVEN CHAN…" at bounding box center [155, 282] width 294 height 49
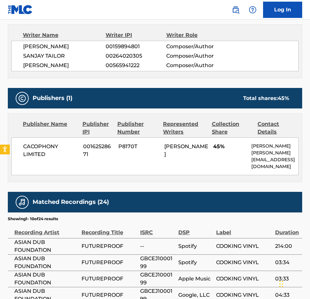
scroll to position [293, 0]
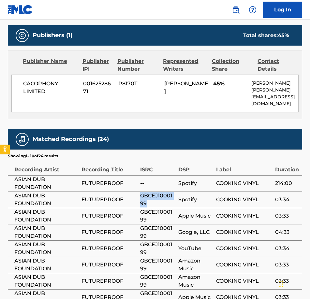
drag, startPoint x: 138, startPoint y: 198, endPoint x: 134, endPoint y: 189, distance: 9.5
click at [134, 192] on tr "ASIAN DUB FOUNDATION FUTUREPROOF GBCEJ1000199 Spotify COOKING VINYL 03:34" at bounding box center [155, 200] width 294 height 16
copy tr "GBCEJ1000199"
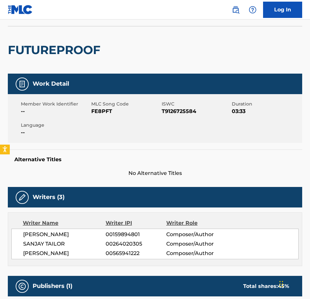
scroll to position [0, 0]
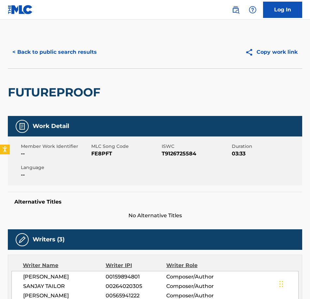
click at [13, 52] on button "< Back to public search results" at bounding box center [55, 52] width 94 height 16
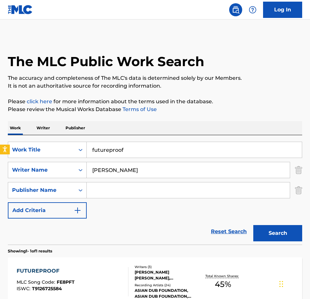
drag, startPoint x: 128, startPoint y: 151, endPoint x: 62, endPoint y: 139, distance: 67.0
click at [62, 139] on div "SearchWithCriteria1c7c00a6-b264-401d-abbd-7798cfeb1e16 Work Title futureproof S…" at bounding box center [155, 190] width 294 height 110
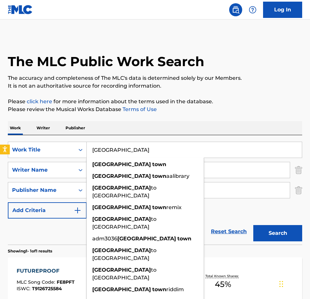
type input "kingston town"
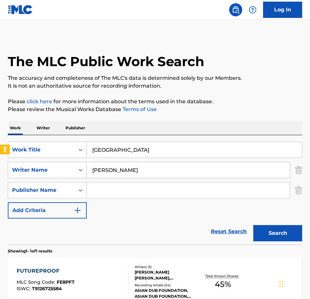
click at [159, 176] on input "savale" at bounding box center [188, 170] width 203 height 16
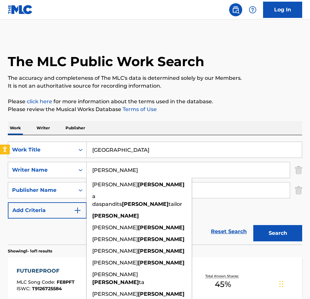
click at [157, 175] on input "savale" at bounding box center [188, 170] width 203 height 16
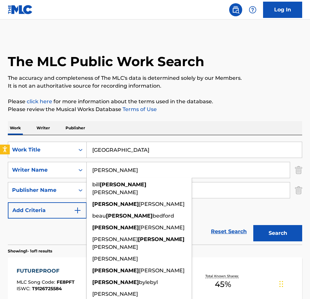
type input "patrick"
click at [253, 225] on button "Search" at bounding box center [277, 233] width 49 height 16
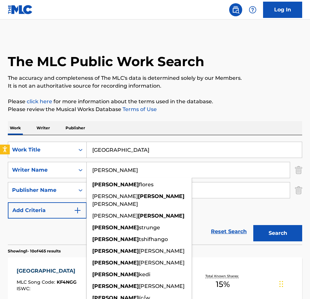
click at [234, 104] on p "Please click here for more information about the terms used in the database." at bounding box center [155, 102] width 294 height 8
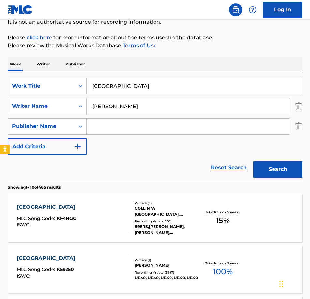
scroll to position [65, 0]
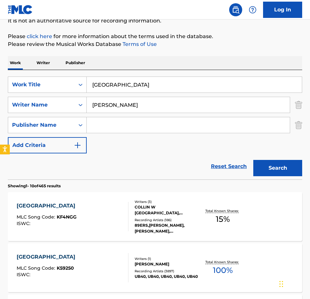
click at [49, 256] on div "KINGSTON TOWN" at bounding box center [48, 257] width 62 height 8
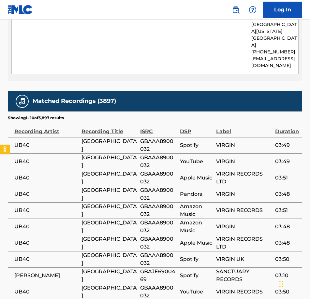
scroll to position [359, 0]
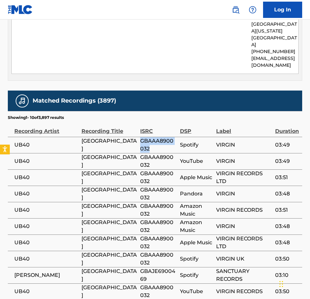
drag, startPoint x: 151, startPoint y: 137, endPoint x: 140, endPoint y: 128, distance: 13.5
click at [140, 137] on span "GBAAA8900032" at bounding box center [158, 145] width 37 height 16
copy span "GBAAA8900032"
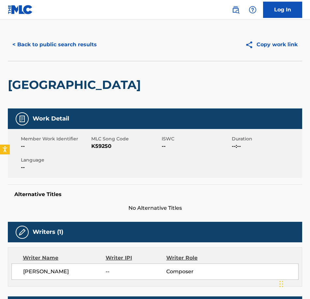
scroll to position [0, 0]
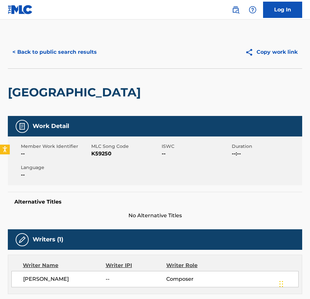
click at [15, 49] on button "< Back to public search results" at bounding box center [55, 52] width 94 height 16
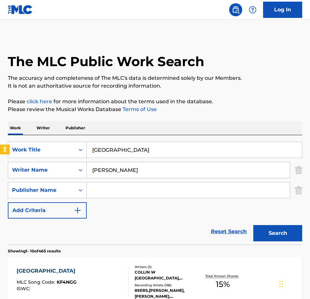
scroll to position [65, 0]
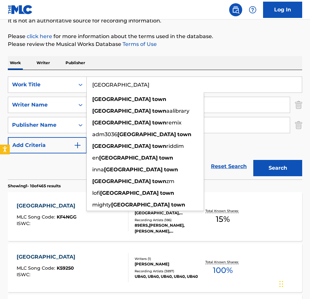
drag, startPoint x: 136, startPoint y: 86, endPoint x: 0, endPoint y: 81, distance: 135.7
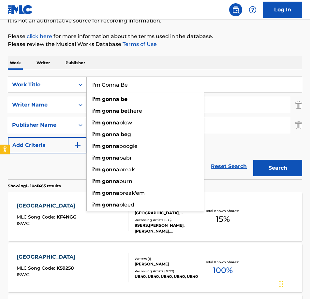
type input "I'm Gonna Be"
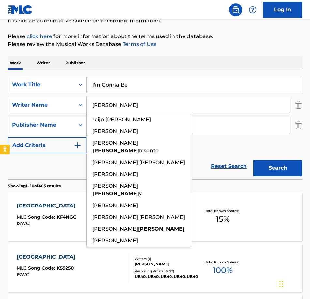
type input "Reid"
click at [253, 160] on button "Search" at bounding box center [277, 168] width 49 height 16
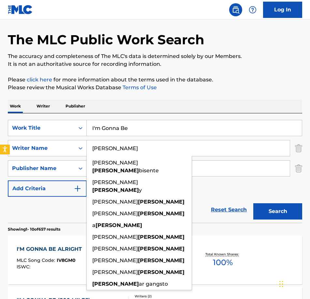
click at [228, 76] on p "Please click here for more information about the terms used in the database." at bounding box center [155, 80] width 294 height 8
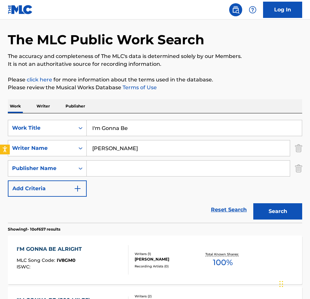
scroll to position [54, 0]
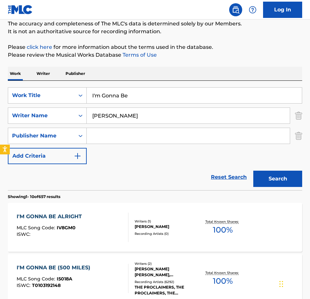
click at [56, 268] on div "I'M GONNA BE (500 MILES)" at bounding box center [55, 268] width 77 height 8
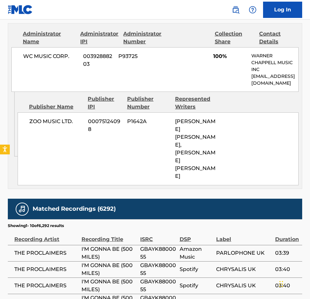
scroll to position [587, 0]
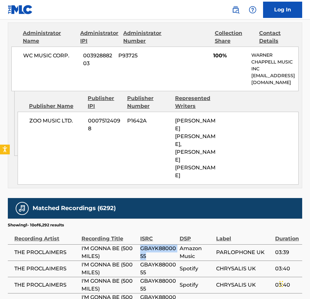
drag, startPoint x: 161, startPoint y: 185, endPoint x: 140, endPoint y: 179, distance: 22.3
click at [140, 245] on span "GBAYK8800055" at bounding box center [158, 253] width 36 height 16
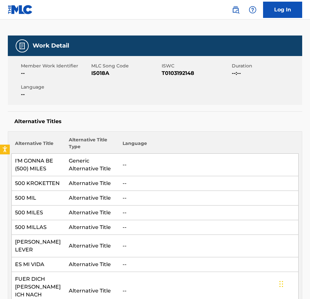
scroll to position [0, 0]
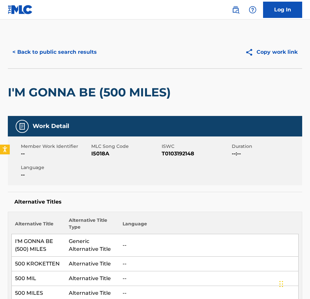
click at [16, 51] on button "< Back to public search results" at bounding box center [55, 52] width 94 height 16
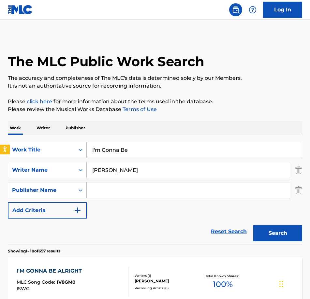
scroll to position [54, 0]
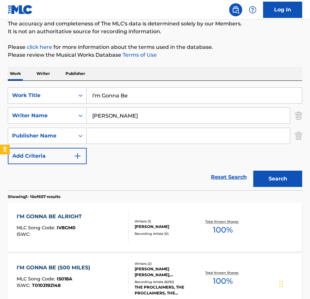
drag, startPoint x: 141, startPoint y: 94, endPoint x: 0, endPoint y: 90, distance: 141.5
click at [0, 90] on html "Accessibility Screen-Reader Guide, Feedback, and Issue Reporting | New window C…" at bounding box center [155, 95] width 310 height 299
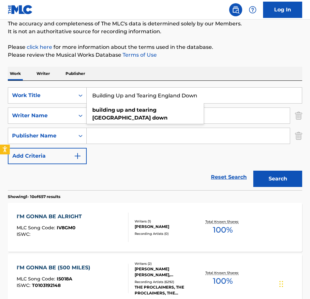
type input "Building Up and Tearing England Down"
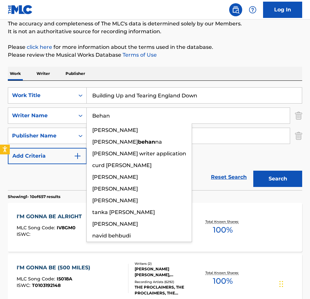
type input "Behan"
click at [253, 171] on button "Search" at bounding box center [277, 179] width 49 height 16
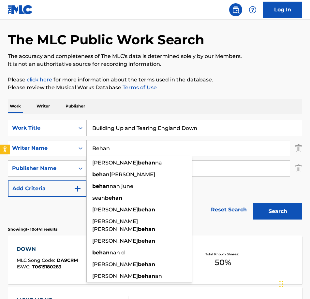
click at [227, 86] on p "Please review the Musical Works Database Terms of Use" at bounding box center [155, 88] width 294 height 8
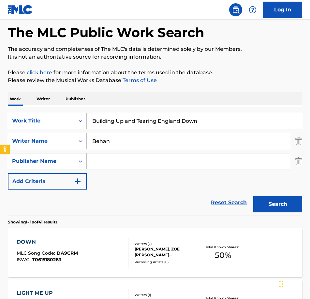
scroll to position [0, 0]
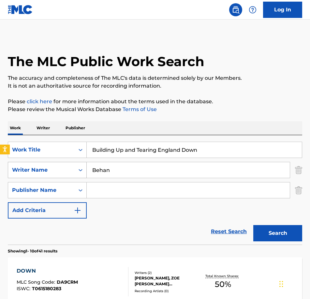
drag, startPoint x: 120, startPoint y: 170, endPoint x: 72, endPoint y: 166, distance: 48.4
click at [72, 166] on div "SearchWithCriteria0d9ebd5a-9642-4b50-9547-7b996468a795 Writer Name Behan" at bounding box center [155, 170] width 294 height 16
click at [273, 238] on button "Search" at bounding box center [277, 233] width 49 height 16
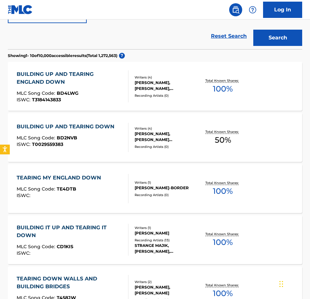
scroll to position [130, 0]
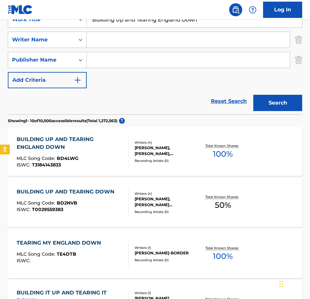
click at [100, 62] on input "Search Form" at bounding box center [188, 60] width 203 height 16
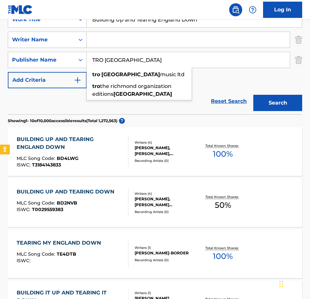
type input "TRO Essex"
click at [253, 95] on button "Search" at bounding box center [277, 103] width 49 height 16
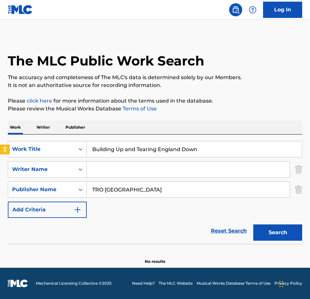
scroll to position [1, 0]
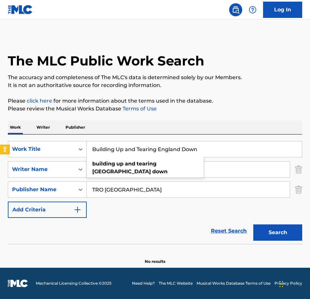
drag, startPoint x: 125, startPoint y: 151, endPoint x: 270, endPoint y: 153, distance: 145.4
click at [270, 153] on input "Building Up and Tearing England Down" at bounding box center [194, 149] width 215 height 16
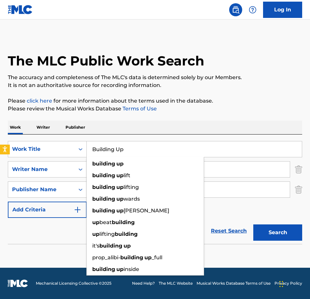
type input "Building Up"
click at [277, 234] on button "Search" at bounding box center [277, 233] width 49 height 16
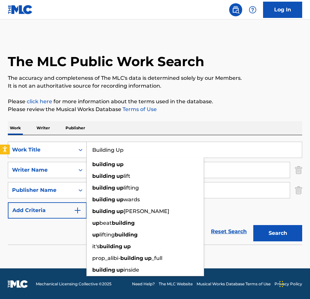
drag, startPoint x: 133, startPoint y: 149, endPoint x: 44, endPoint y: 149, distance: 89.0
click at [44, 149] on div "SearchWithCriteria1c7c00a6-b264-401d-abbd-7798cfeb1e16 Work Title Building Up b…" at bounding box center [155, 150] width 294 height 16
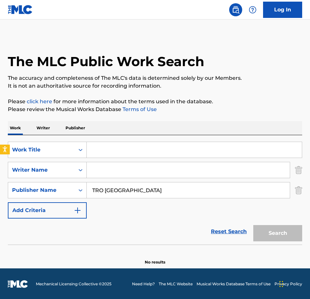
click at [198, 166] on input "Search Form" at bounding box center [188, 170] width 203 height 16
type input "Behan"
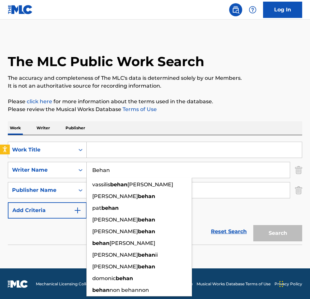
drag, startPoint x: 147, startPoint y: 140, endPoint x: 142, endPoint y: 143, distance: 6.3
click at [144, 142] on div "SearchWithCriteria1c7c00a6-b264-401d-abbd-7798cfeb1e16 Work Title SearchWithCri…" at bounding box center [155, 190] width 294 height 110
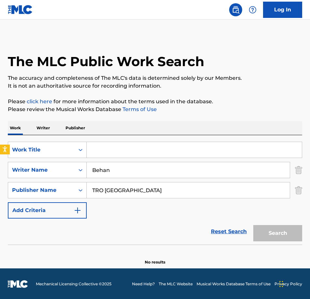
click at [131, 153] on input "Search Form" at bounding box center [194, 150] width 215 height 16
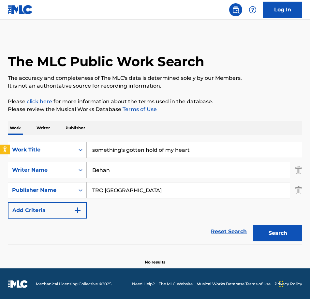
type input "something's gotten hold of my heart"
drag, startPoint x: 133, startPoint y: 185, endPoint x: 73, endPoint y: 182, distance: 60.7
click at [67, 185] on div "SearchWithCriteriaedd965c3-e01c-4d3e-93e9-d6b910f61912 Publisher Name TRO Essex" at bounding box center [155, 190] width 294 height 16
click at [120, 170] on input "Behan" at bounding box center [188, 170] width 203 height 16
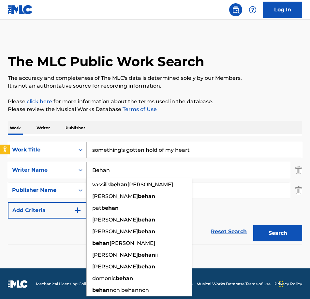
click at [120, 170] on input "Behan" at bounding box center [188, 170] width 203 height 16
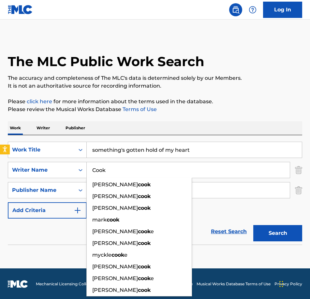
type input "Cook"
click at [253, 225] on button "Search" at bounding box center [277, 233] width 49 height 16
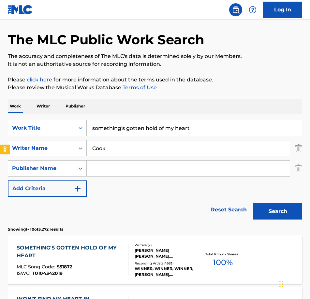
scroll to position [33, 0]
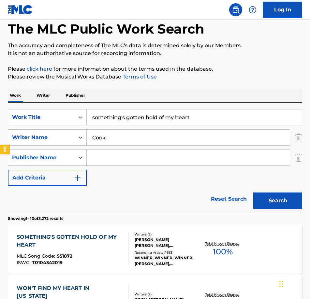
click at [64, 238] on div "SOMETHING'S GOTTEN HOLD OF MY HEART" at bounding box center [70, 241] width 106 height 16
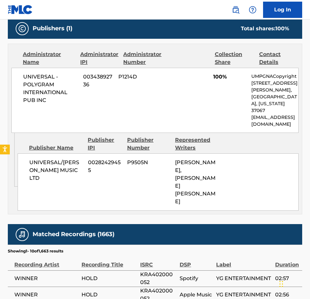
scroll to position [424, 0]
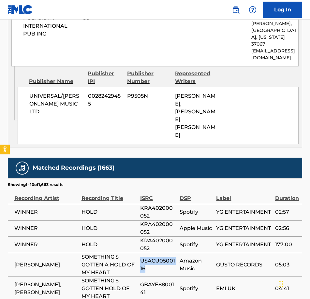
drag, startPoint x: 149, startPoint y: 246, endPoint x: 140, endPoint y: 239, distance: 11.5
click at [140, 257] on span "USACU0500116" at bounding box center [158, 265] width 36 height 16
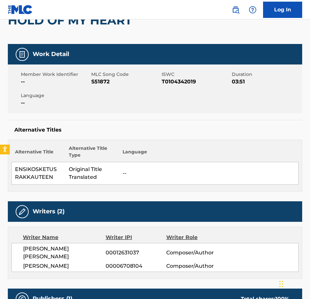
scroll to position [0, 0]
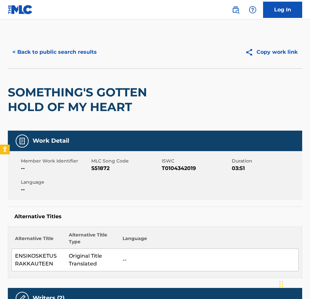
click at [23, 52] on button "< Back to public search results" at bounding box center [55, 52] width 94 height 16
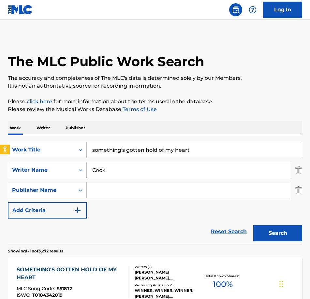
scroll to position [33, 0]
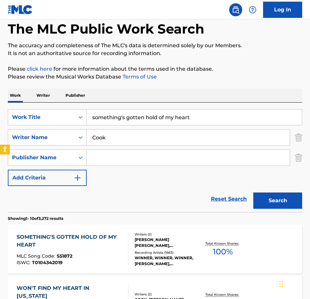
click at [144, 117] on input "something's gotten hold of my heart" at bounding box center [194, 118] width 215 height 16
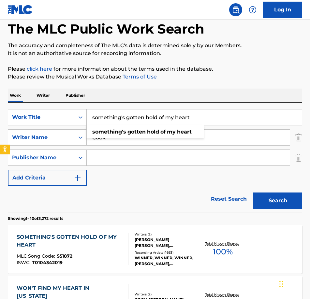
click at [144, 117] on input "something's gotten hold of my heart" at bounding box center [194, 118] width 215 height 16
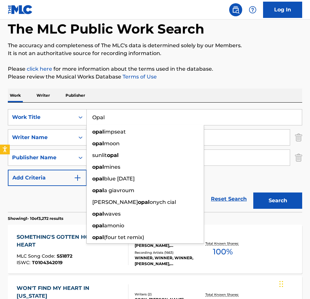
type input "Opal"
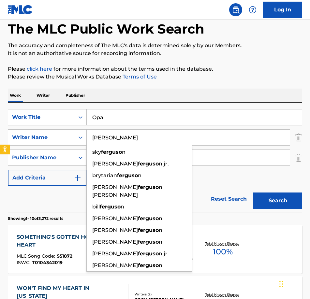
type input "Ferguson"
click at [253, 193] on button "Search" at bounding box center [277, 201] width 49 height 16
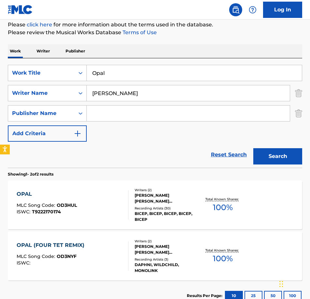
scroll to position [98, 0]
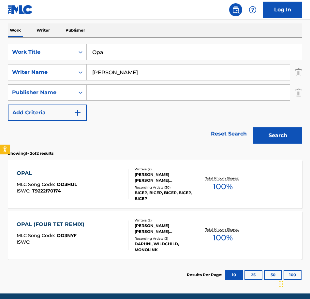
click at [77, 220] on div "OPAL (FOUR TET REMIX) MLC Song Code : OD3NYF ISWC : Writers ( 2 ) MATTHEW JAMES…" at bounding box center [155, 235] width 294 height 49
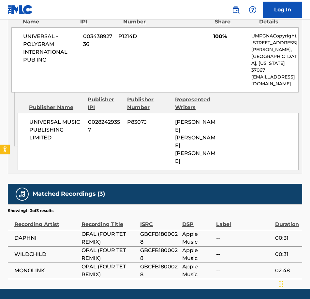
scroll to position [346, 0]
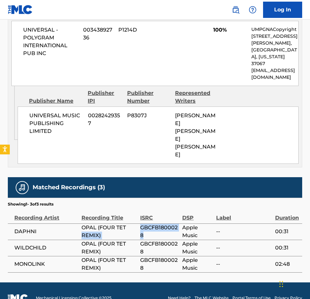
drag, startPoint x: 150, startPoint y: 225, endPoint x: 138, endPoint y: 214, distance: 15.7
click at [138, 224] on tr "DAPHNI OPAL (FOUR TET REMIX) GBCFB1800028 Apple Music -- 00:31" at bounding box center [155, 232] width 294 height 16
click at [165, 224] on span "GBCFB1800028" at bounding box center [159, 232] width 39 height 16
drag, startPoint x: 142, startPoint y: 221, endPoint x: 139, endPoint y: 214, distance: 8.1
click at [139, 224] on tr "DAPHNI OPAL (FOUR TET REMIX) GBCFB1800028 Apple Music -- 00:31" at bounding box center [155, 232] width 294 height 16
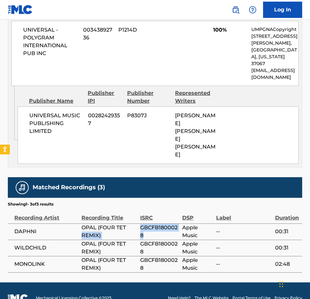
click at [146, 224] on span "GBCFB1800028" at bounding box center [159, 232] width 39 height 16
drag, startPoint x: 145, startPoint y: 213, endPoint x: 149, endPoint y: 218, distance: 6.7
click at [149, 224] on span "GBCFB1800028" at bounding box center [159, 232] width 39 height 16
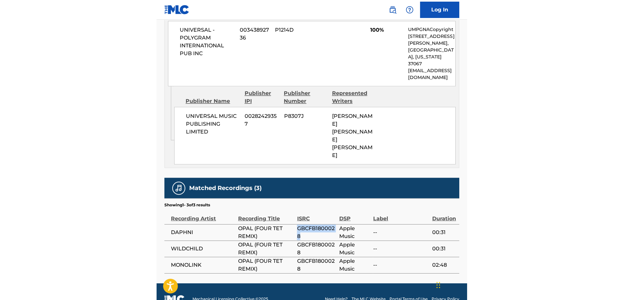
scroll to position [293, 0]
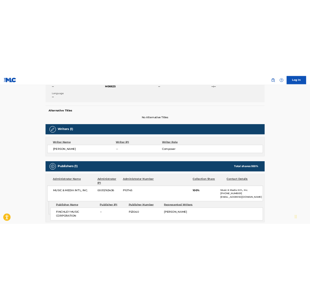
scroll to position [163, 0]
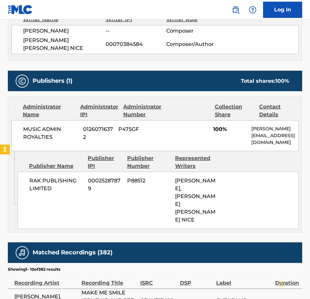
scroll to position [293, 0]
